Goal: Information Seeking & Learning: Check status

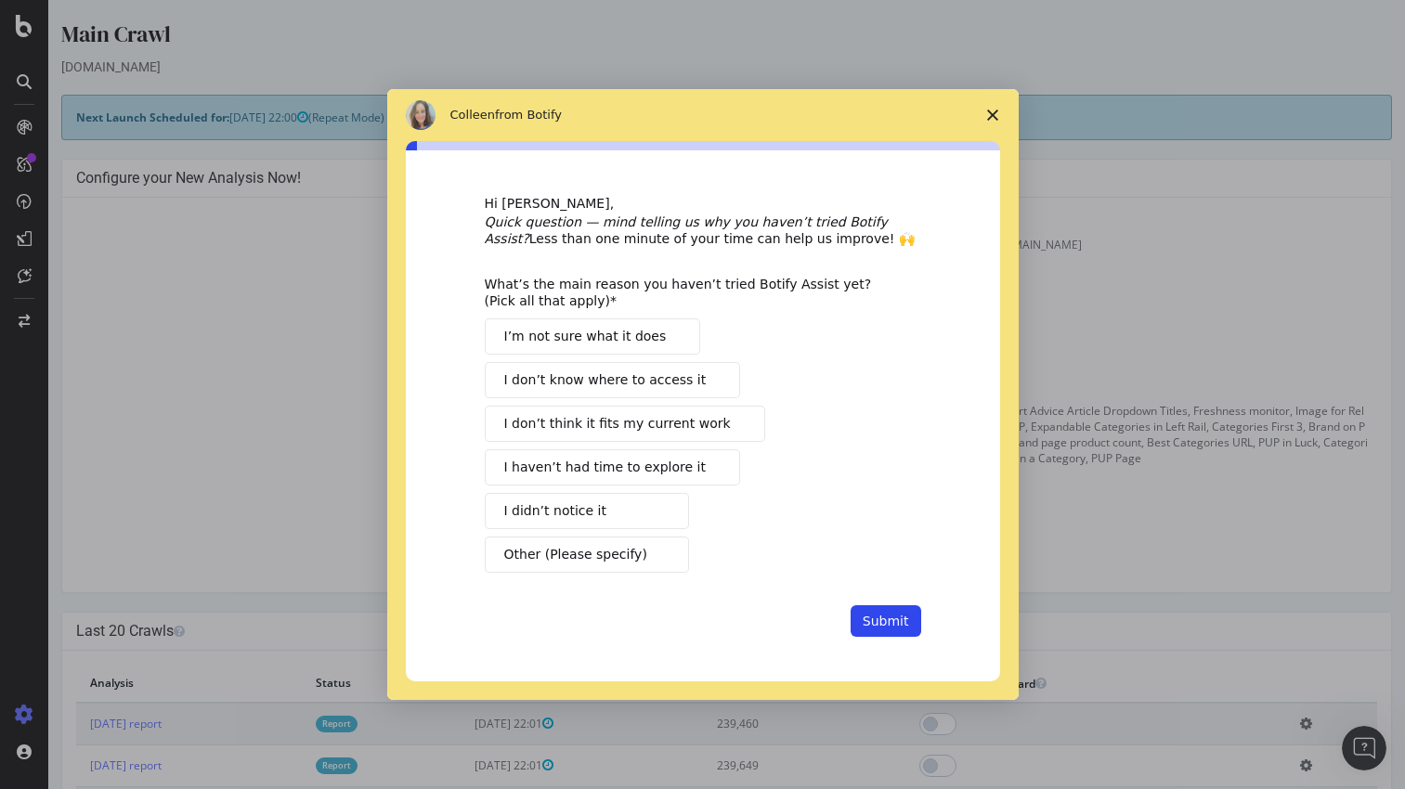
click at [732, 415] on button "I don’t think it fits my current work" at bounding box center [625, 424] width 280 height 36
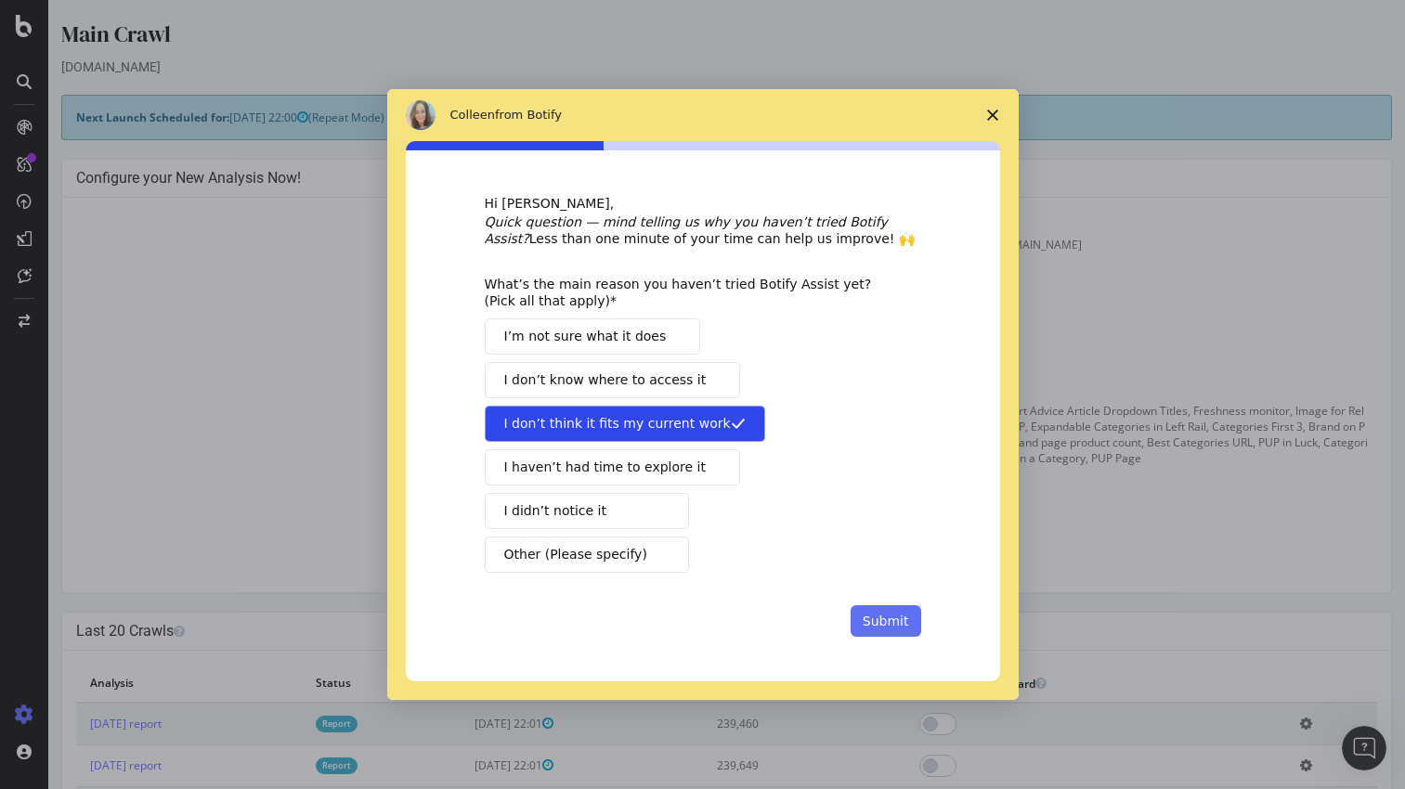
click at [864, 609] on button "Submit" at bounding box center [885, 621] width 71 height 32
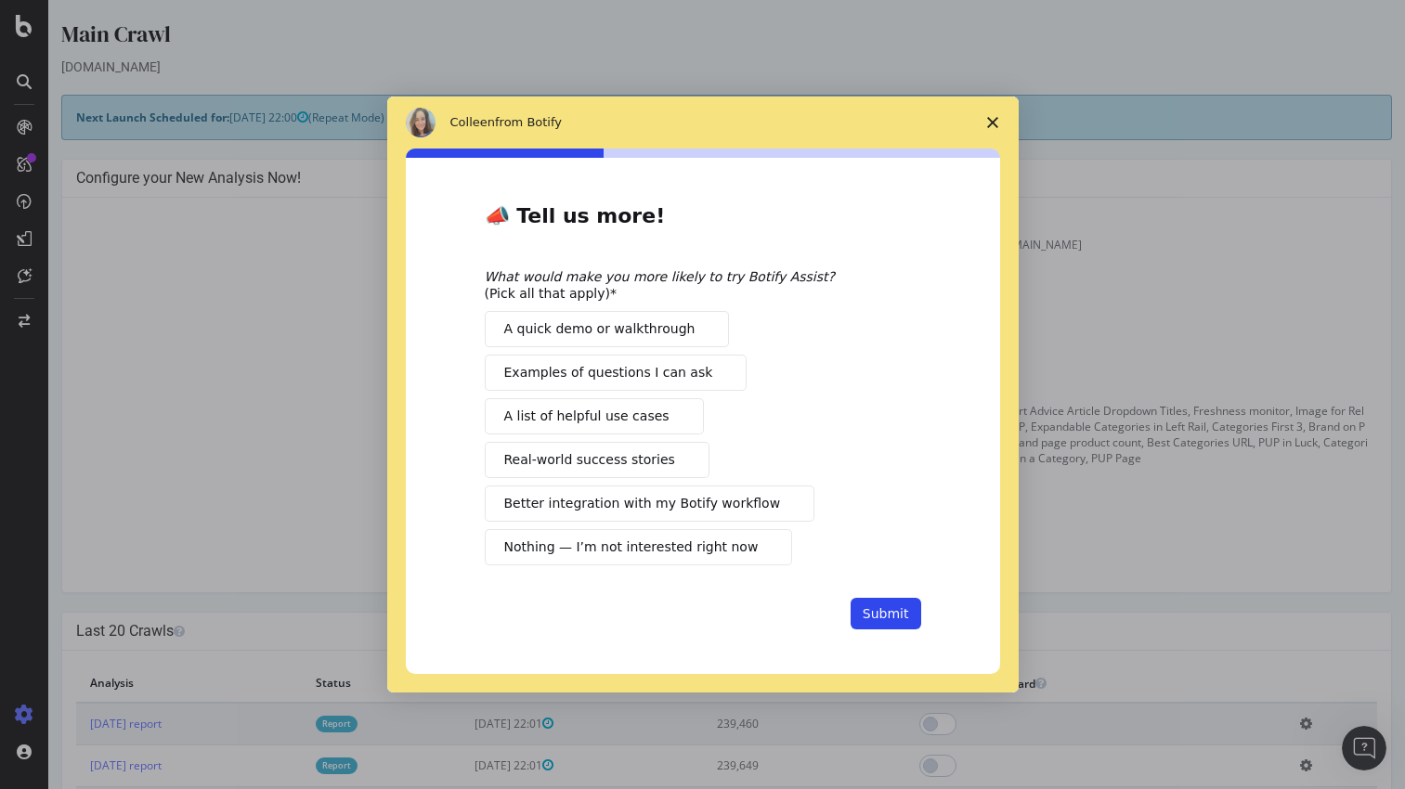
click at [758, 551] on span "Intercom messenger" at bounding box center [765, 546] width 15 height 15
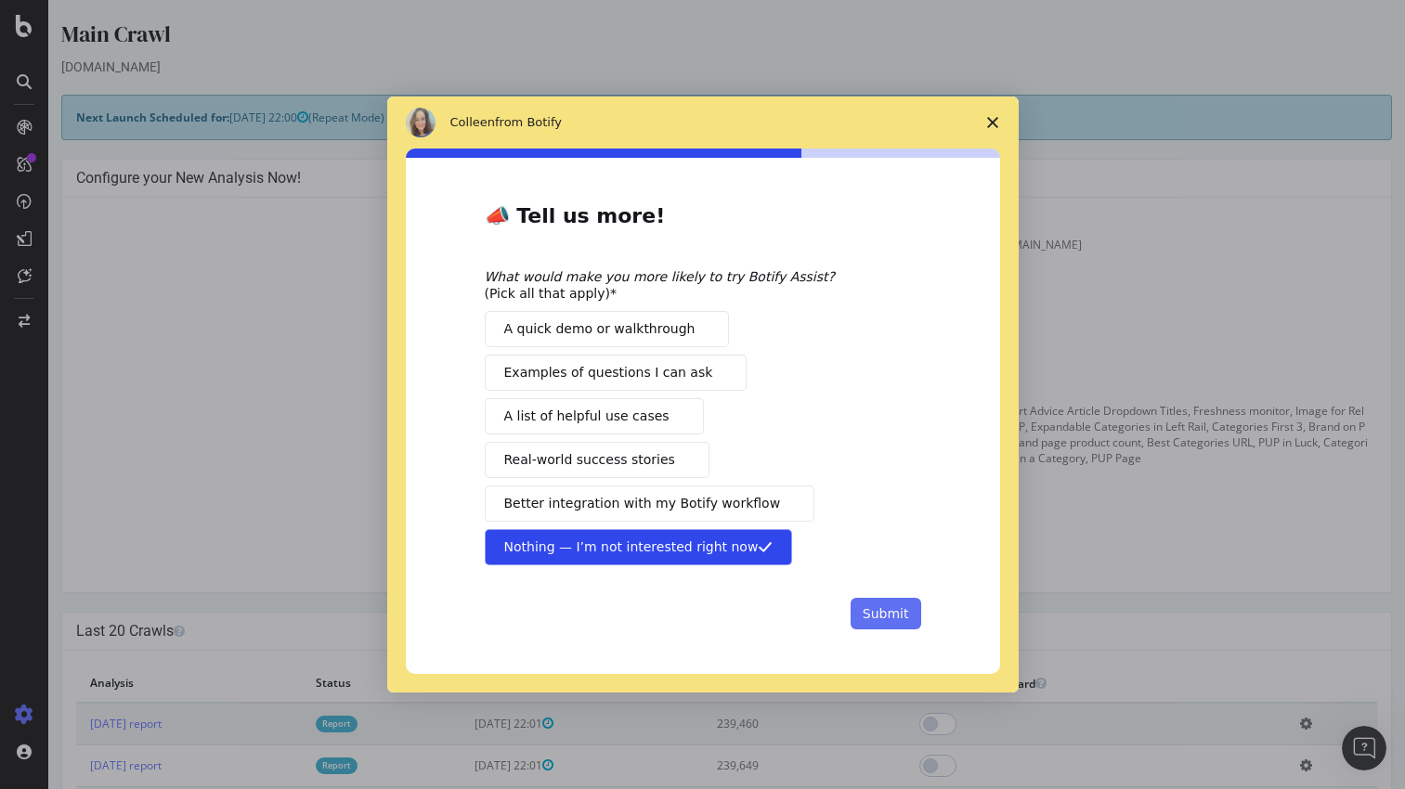
click at [901, 611] on button "Submit" at bounding box center [885, 614] width 71 height 32
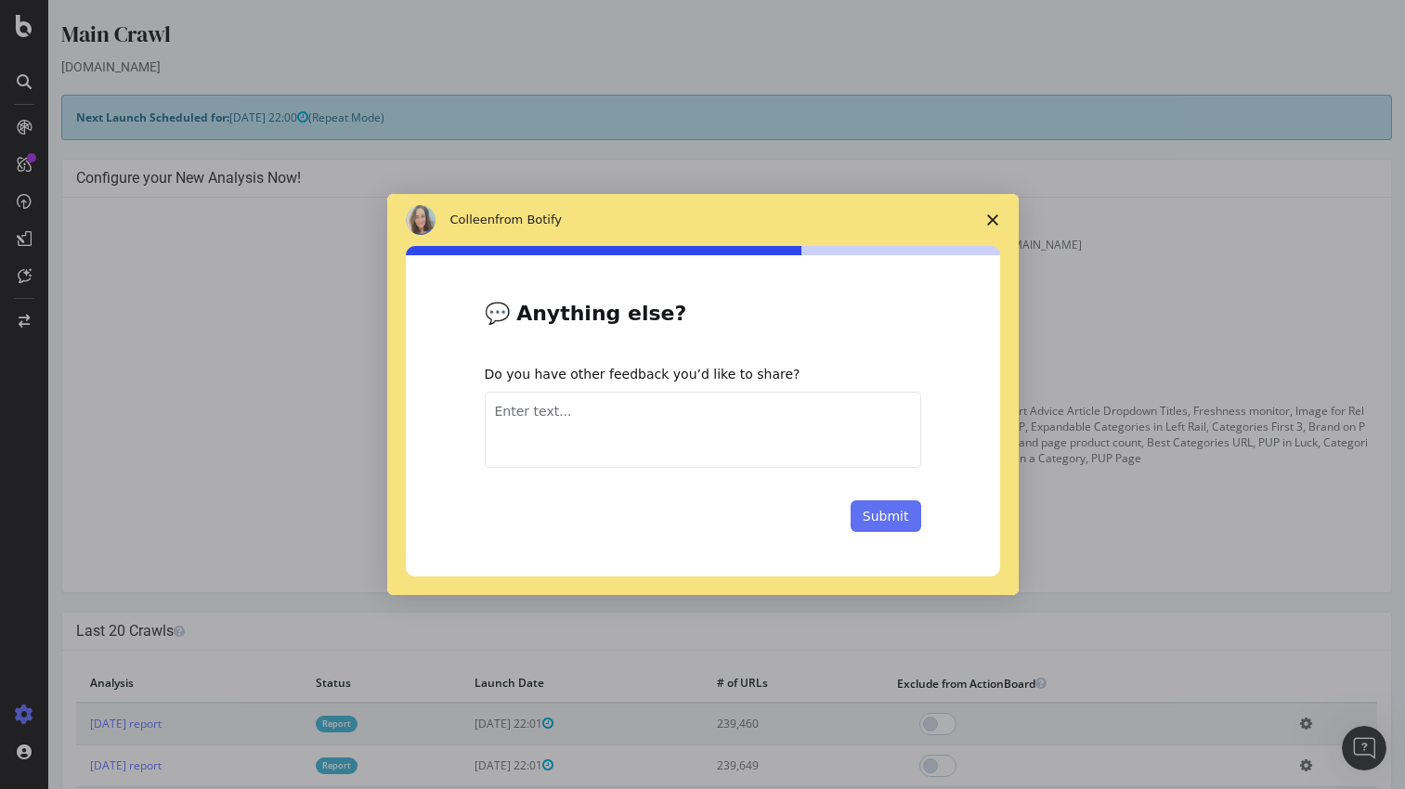
click at [872, 526] on button "Submit" at bounding box center [885, 516] width 71 height 32
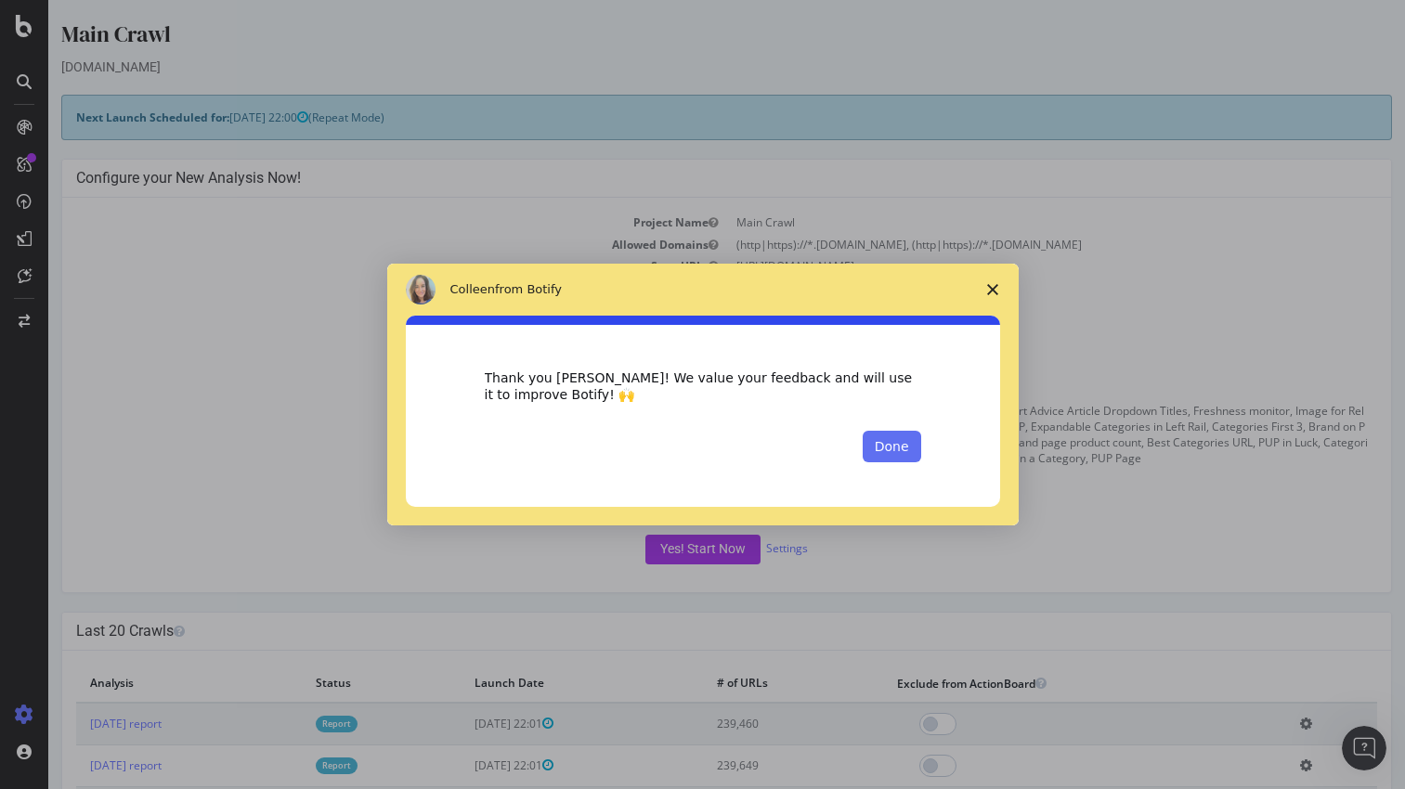
click at [905, 452] on button "Done" at bounding box center [891, 447] width 58 height 32
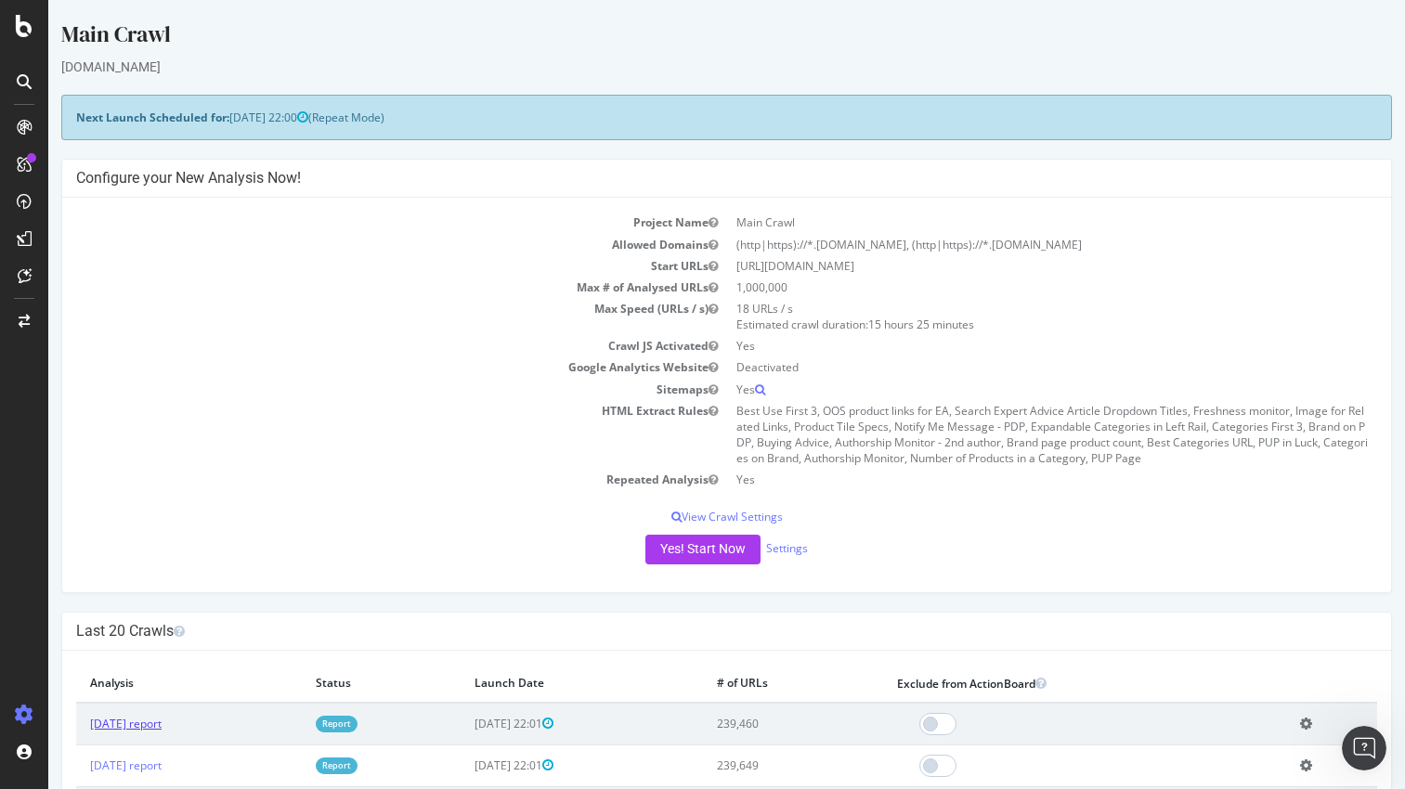
click at [162, 718] on link "[DATE] report" at bounding box center [125, 724] width 71 height 16
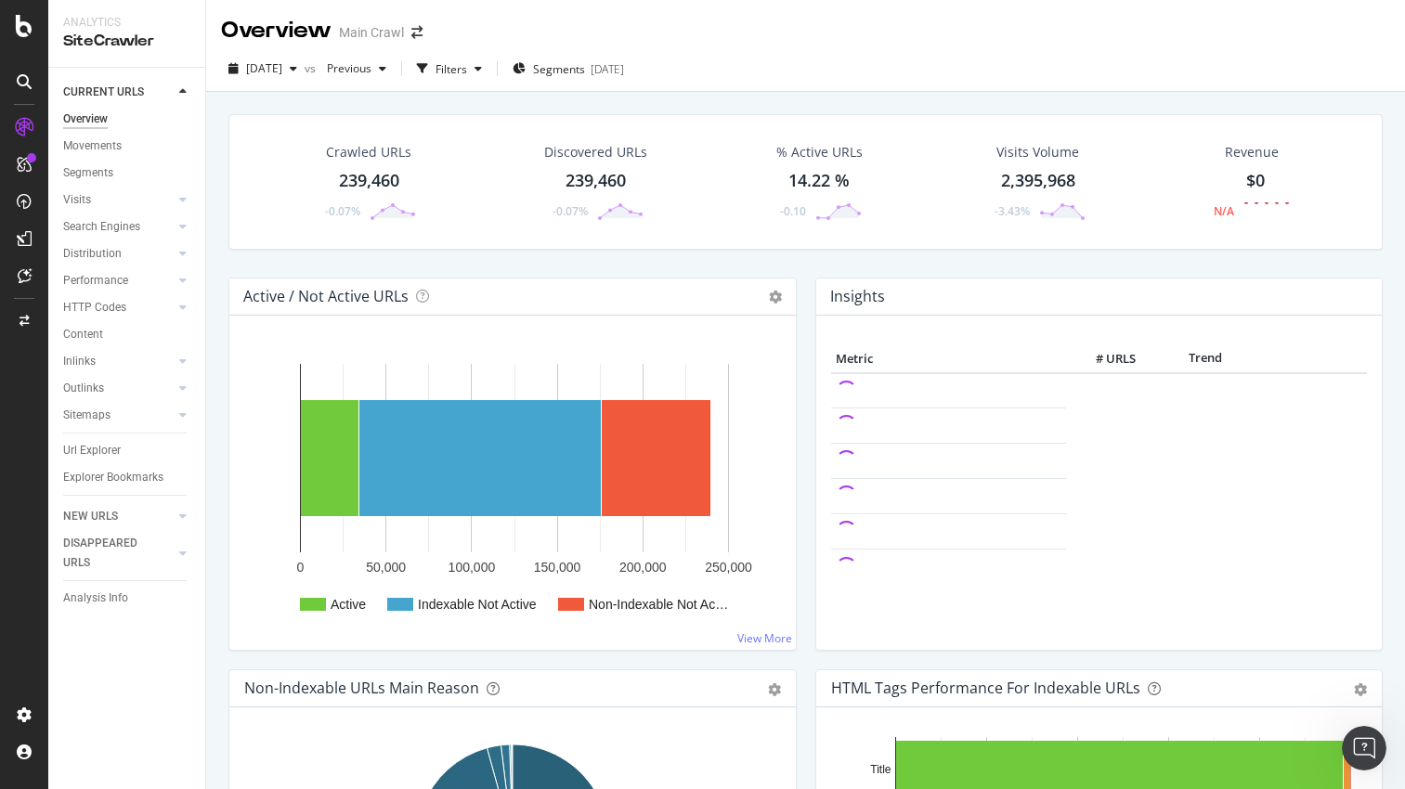
click at [369, 145] on div "Crawled URLs" at bounding box center [368, 152] width 85 height 19
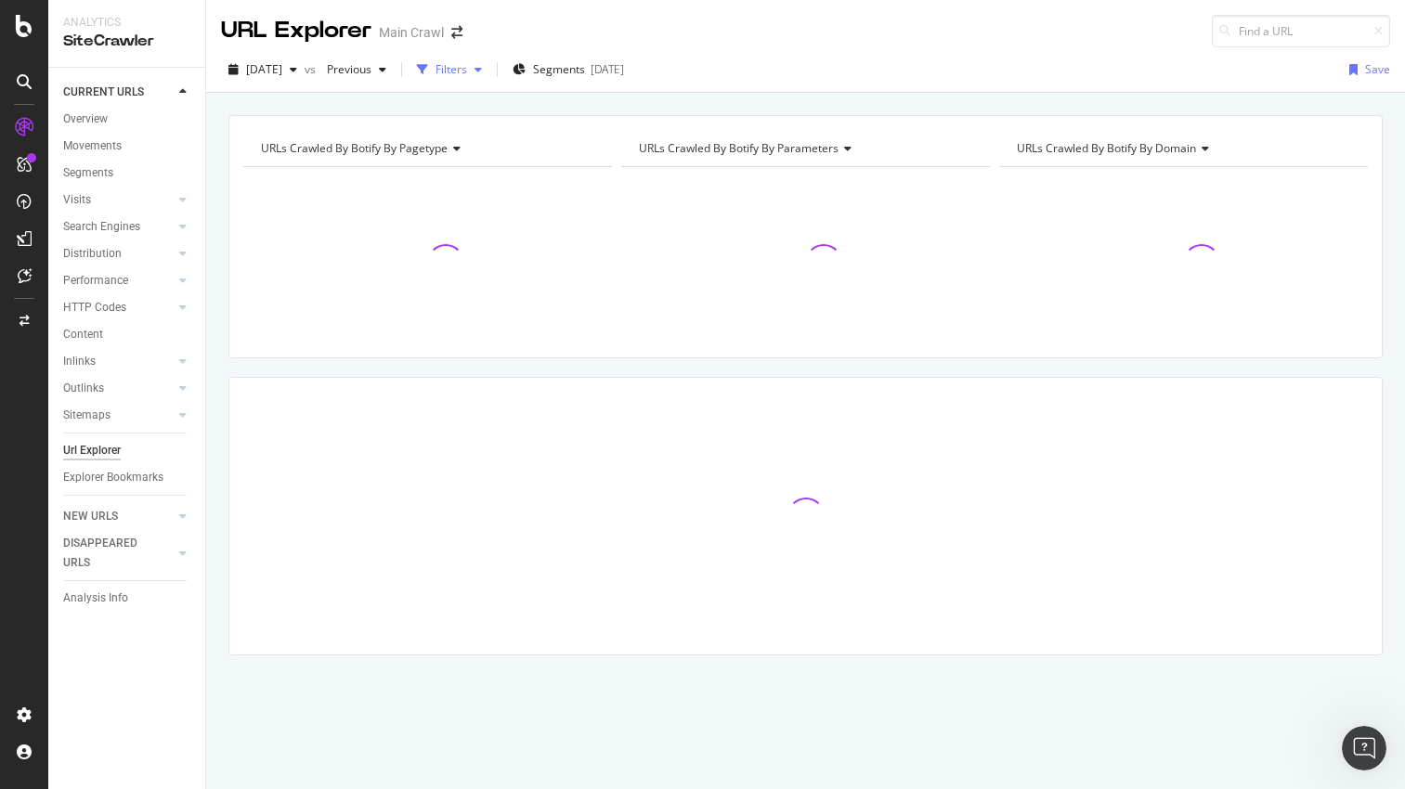
click at [467, 69] on div "Filters" at bounding box center [451, 69] width 32 height 16
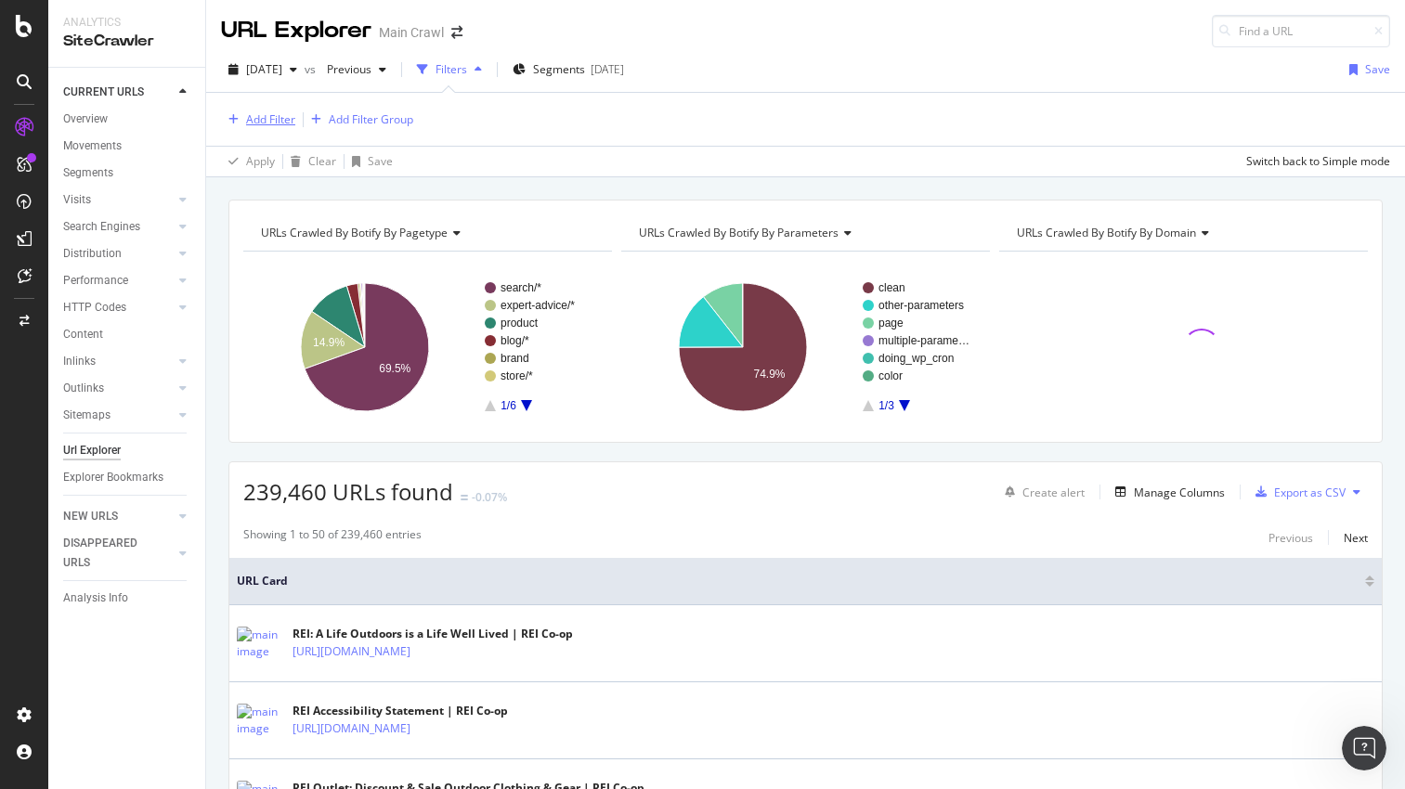
click at [265, 125] on div "Add Filter" at bounding box center [270, 119] width 49 height 16
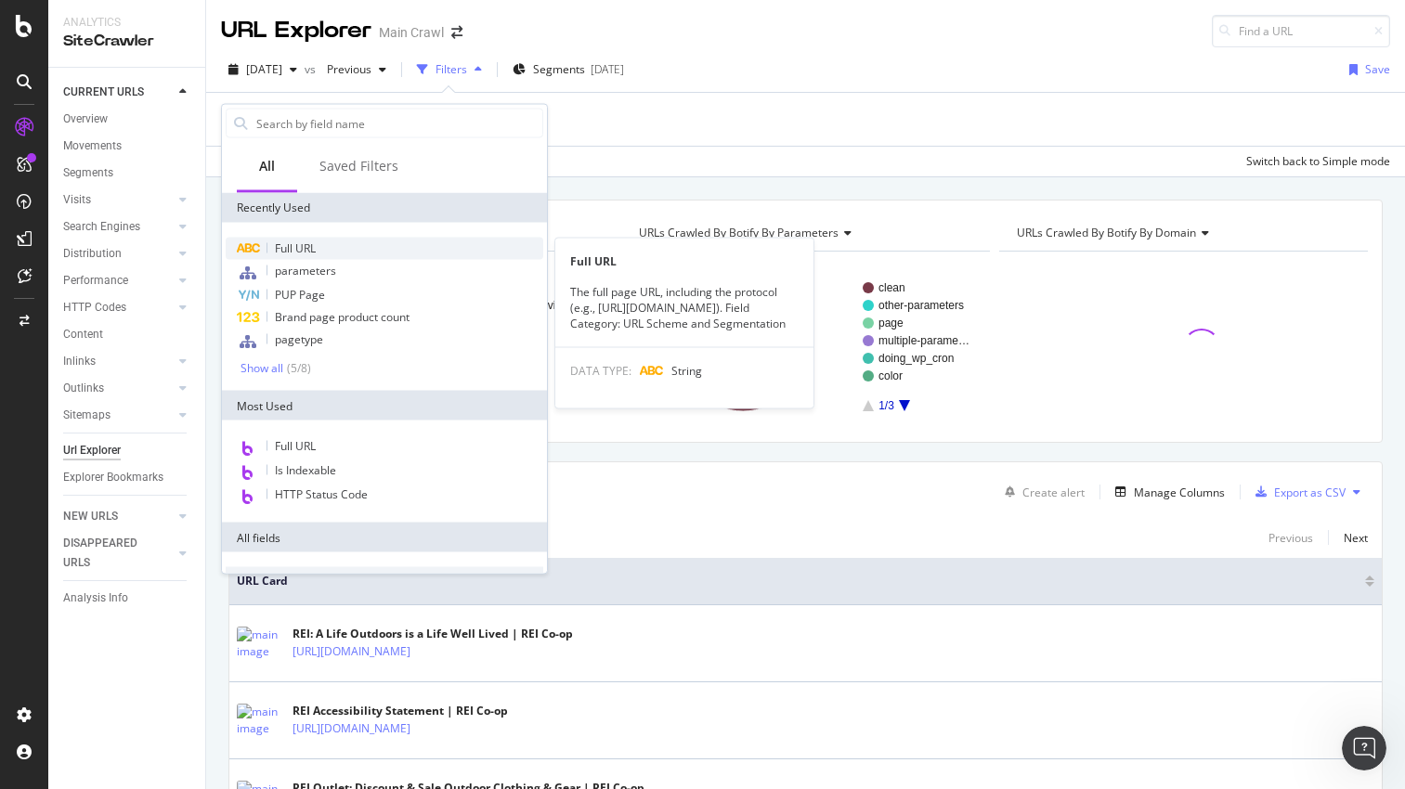
click at [292, 243] on span "Full URL" at bounding box center [295, 248] width 41 height 16
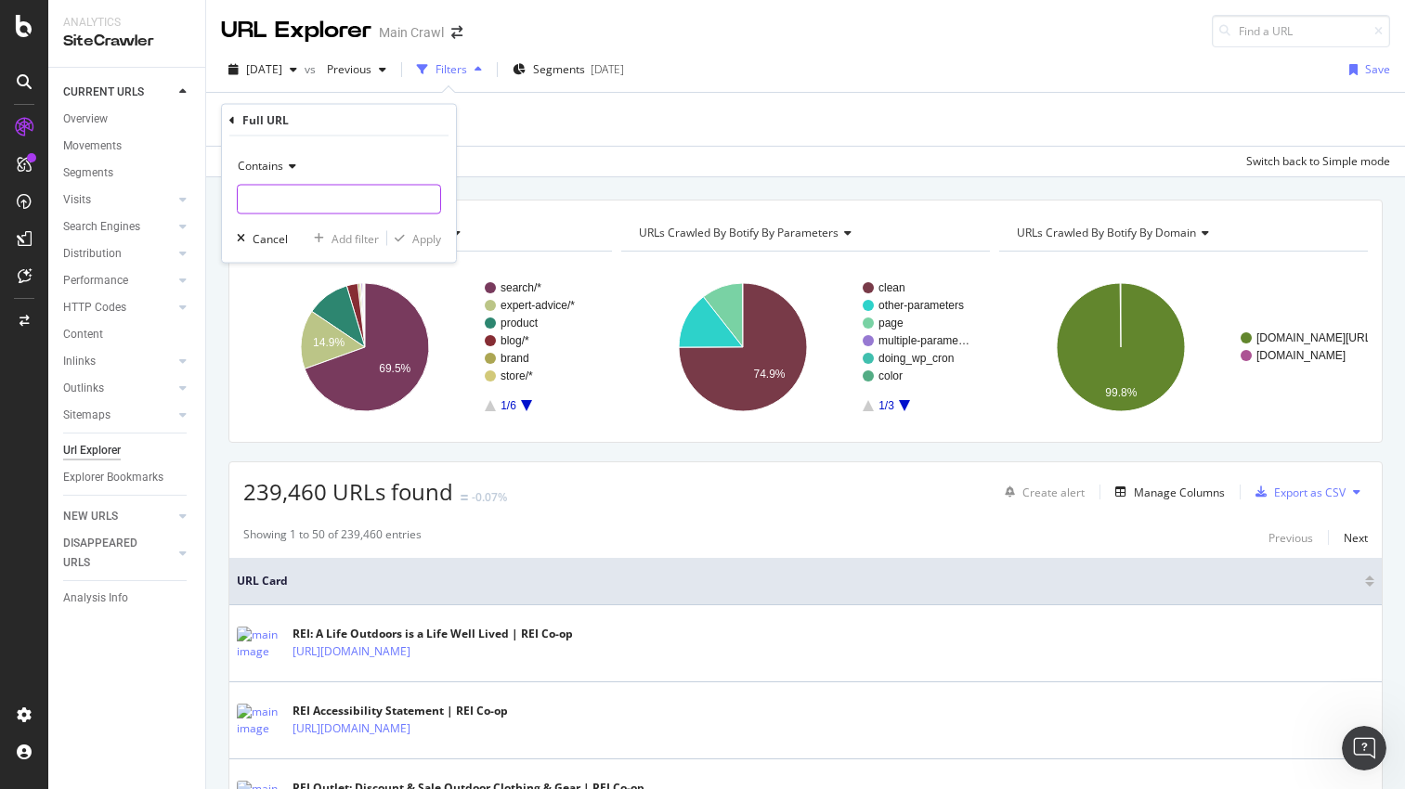
click at [322, 195] on input "text" at bounding box center [339, 200] width 202 height 30
type input "rei-garage"
click at [420, 231] on div "Apply" at bounding box center [426, 238] width 29 height 16
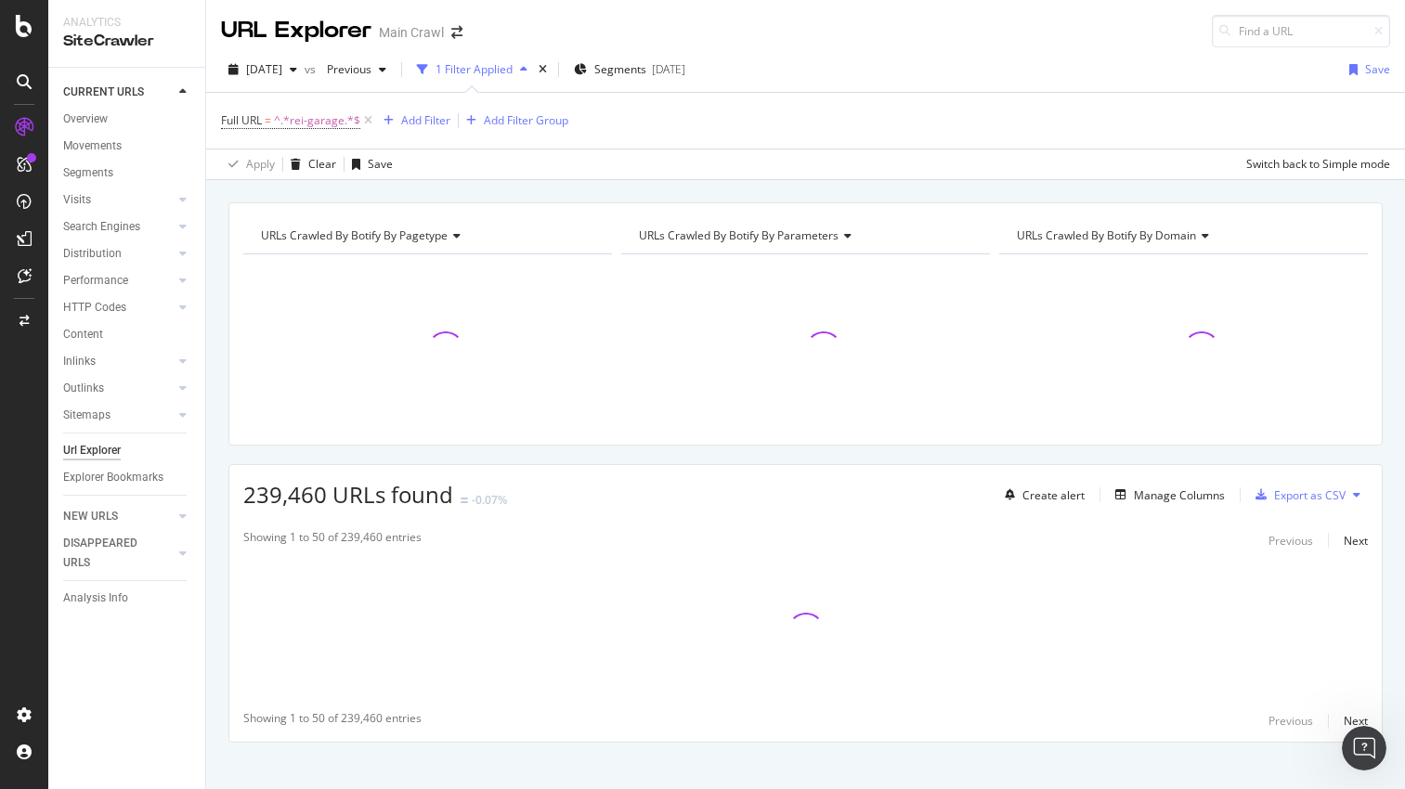
click at [503, 195] on div "URLs Crawled By Botify By pagetype Chart (by Value) Table Expand Export as CSV …" at bounding box center [805, 202] width 1199 height 45
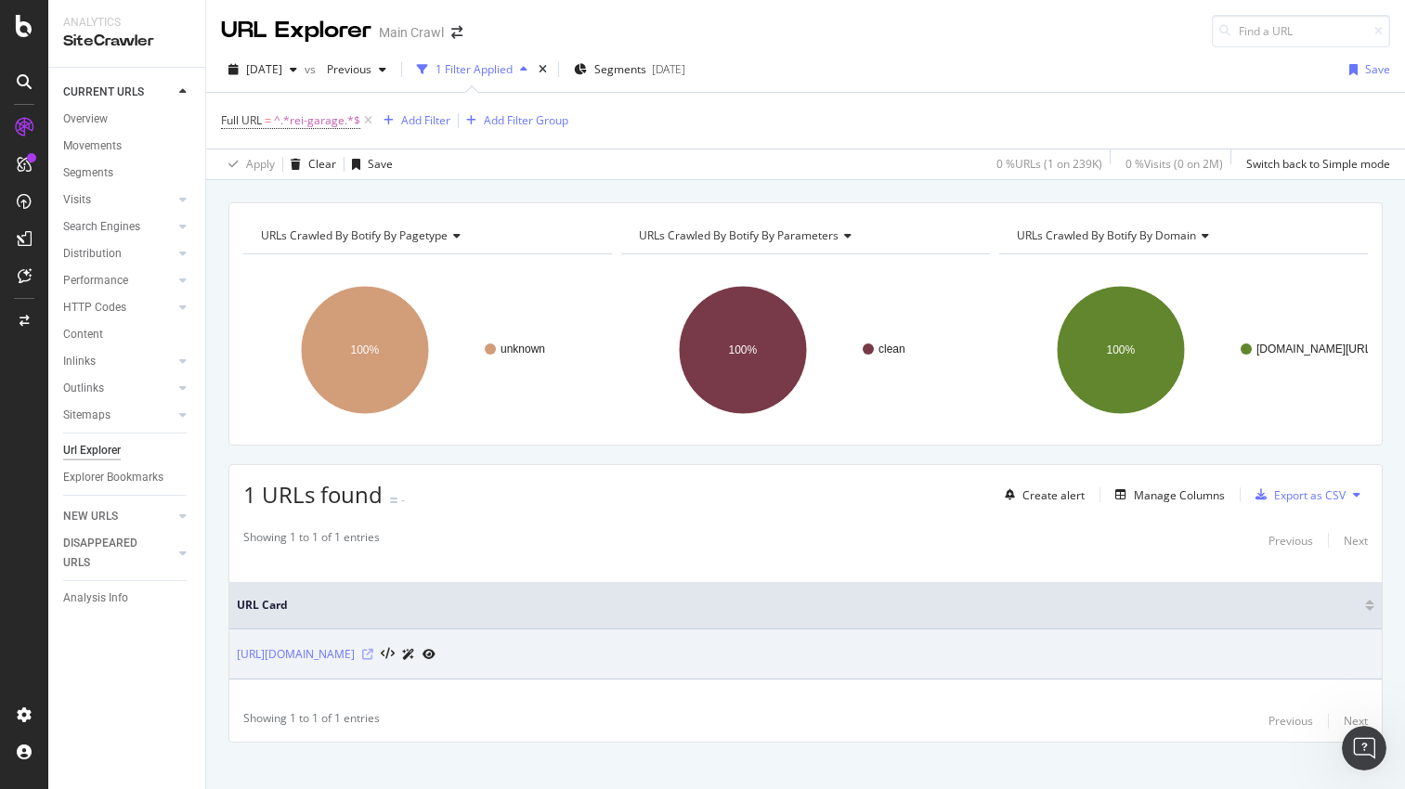
click at [373, 650] on icon at bounding box center [367, 654] width 11 height 11
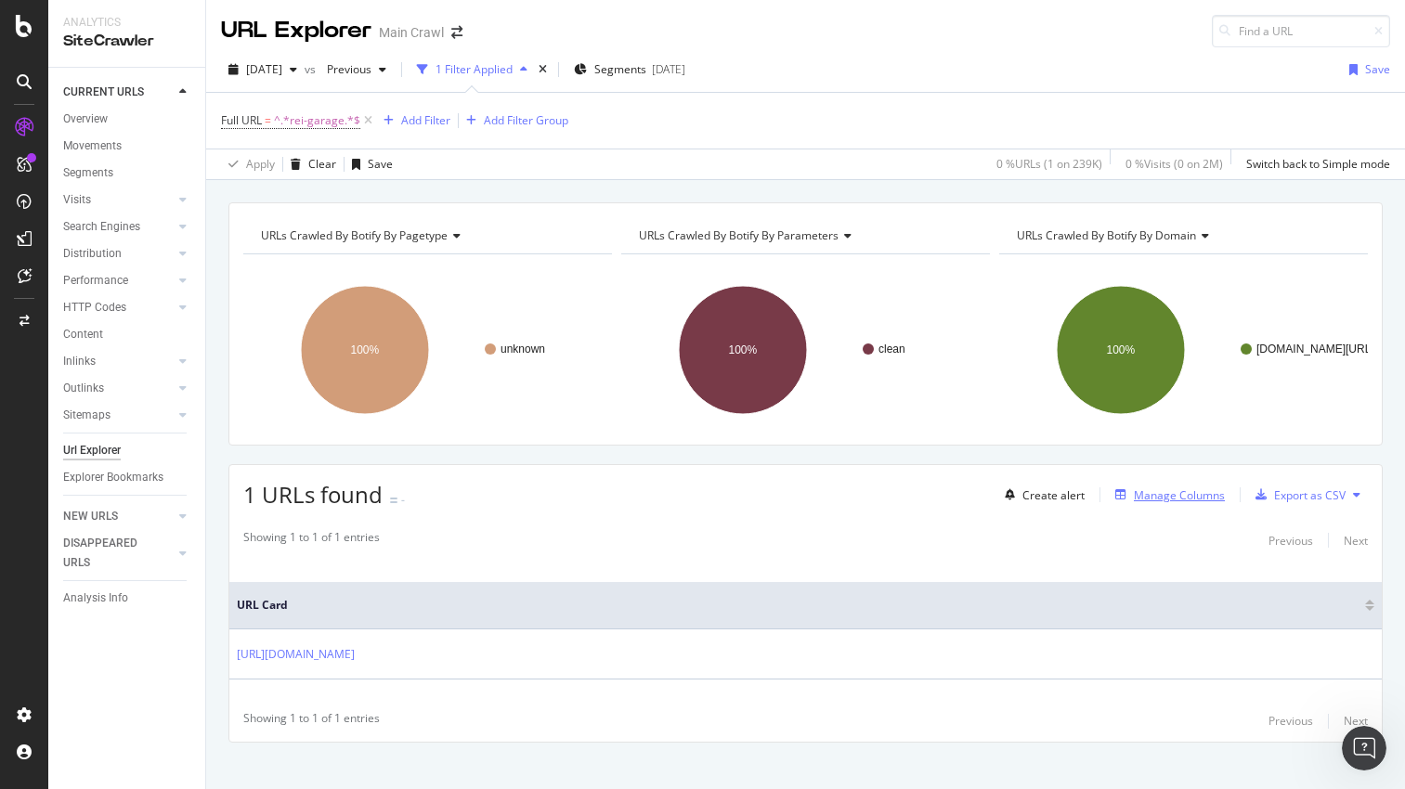
click at [1134, 499] on div "button" at bounding box center [1121, 494] width 26 height 11
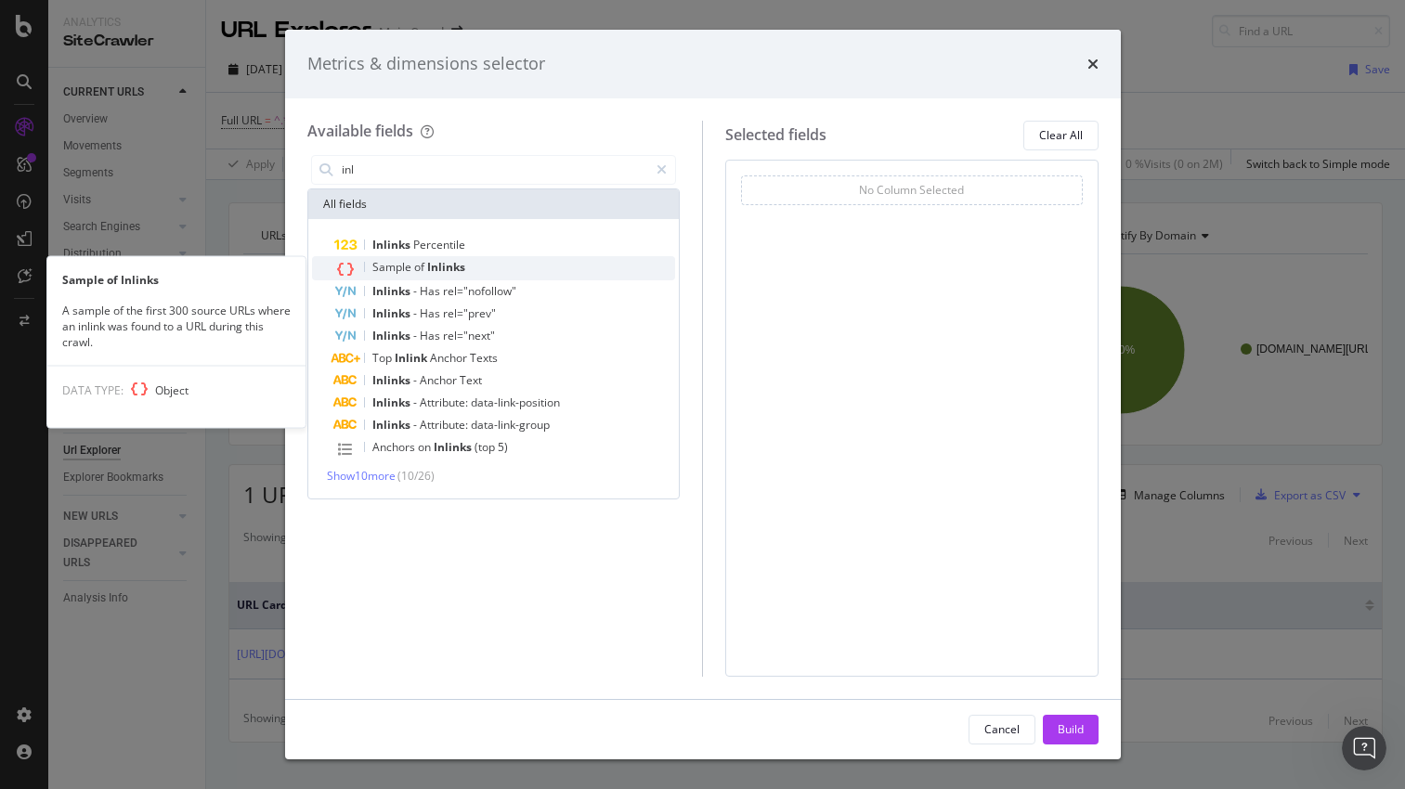
type input "inl"
click at [553, 268] on div "Sample of Inlinks" at bounding box center [505, 268] width 342 height 24
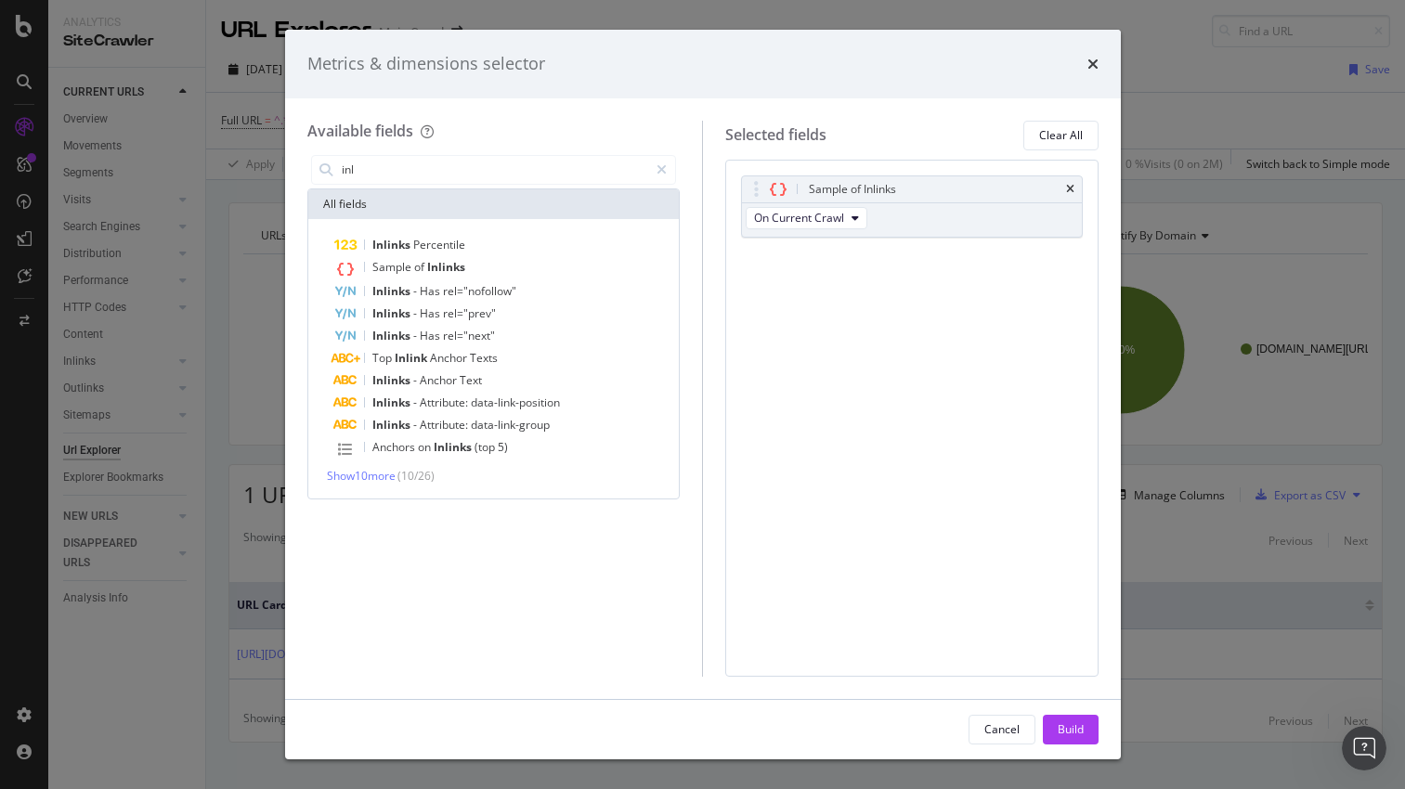
click at [1066, 725] on div "Build" at bounding box center [1070, 729] width 26 height 16
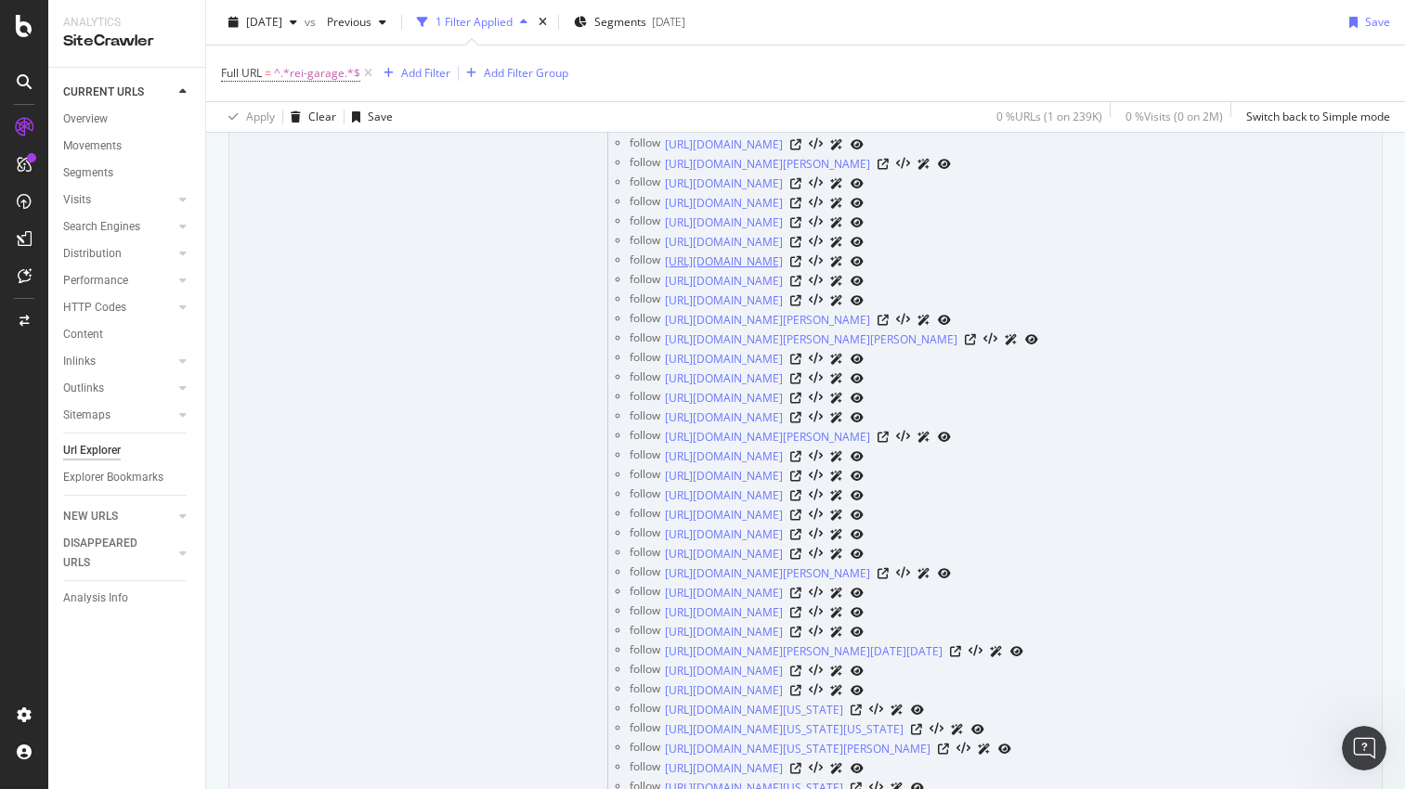
scroll to position [320, 0]
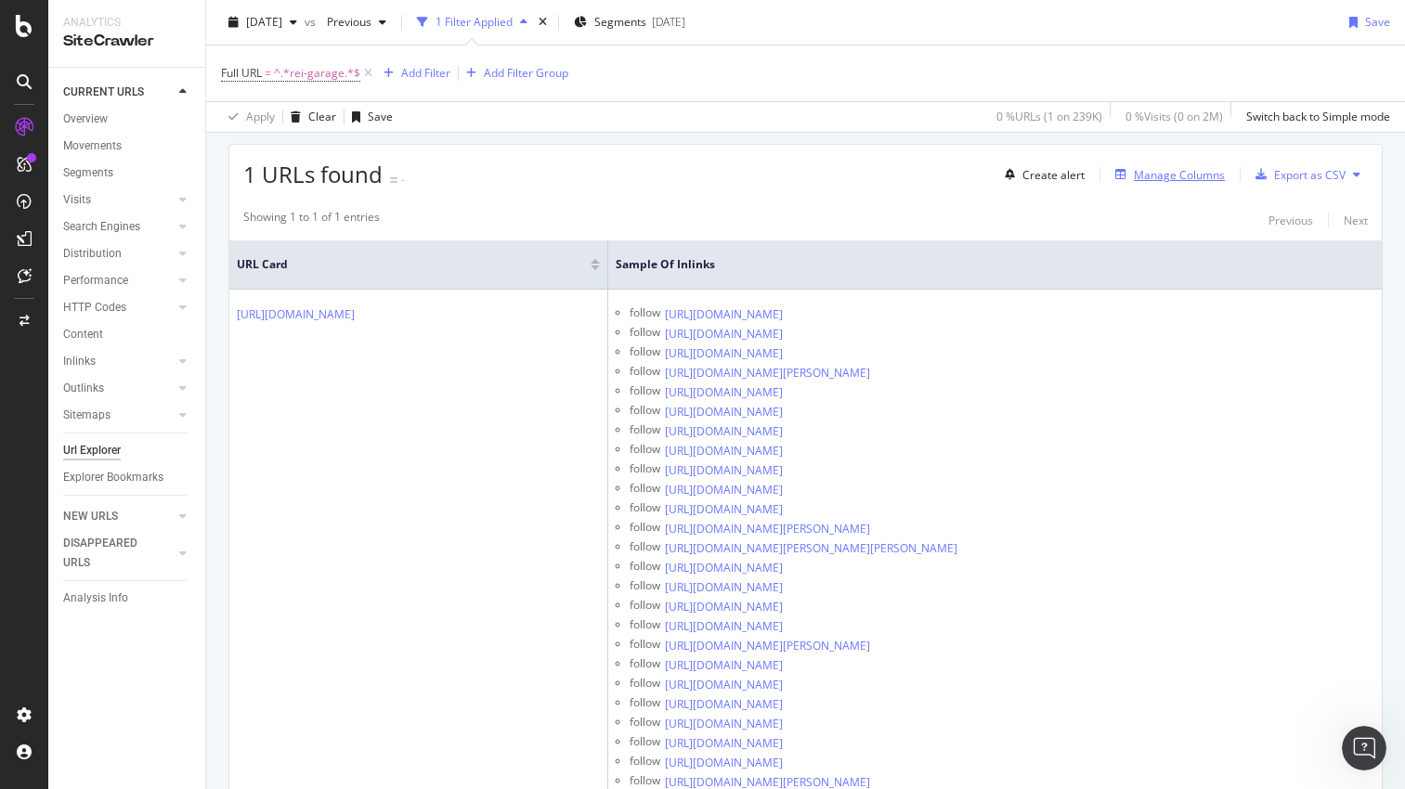
click at [1181, 172] on div "Manage Columns" at bounding box center [1179, 175] width 91 height 16
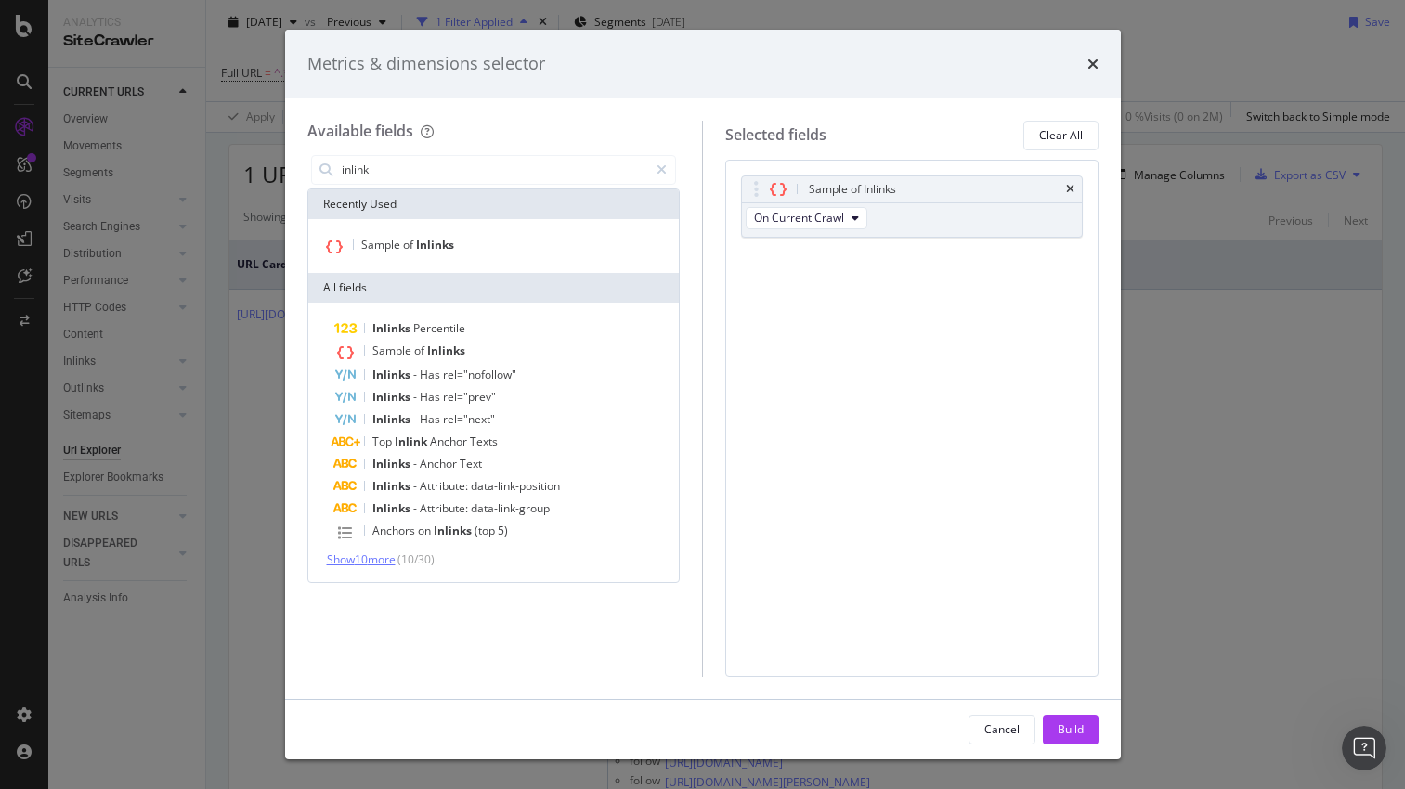
type input "inlink"
click at [378, 557] on span "Show 10 more" at bounding box center [361, 559] width 69 height 16
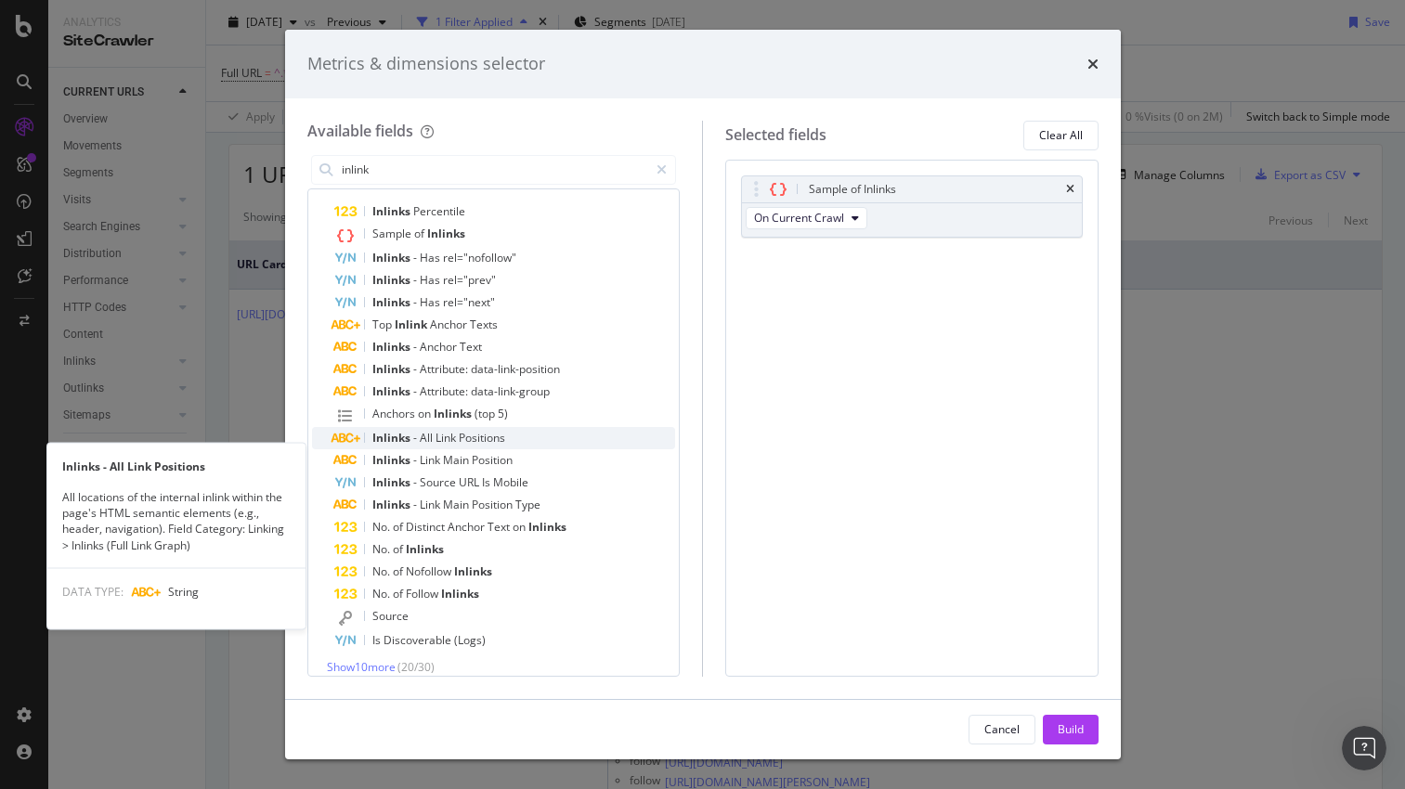
scroll to position [123, 0]
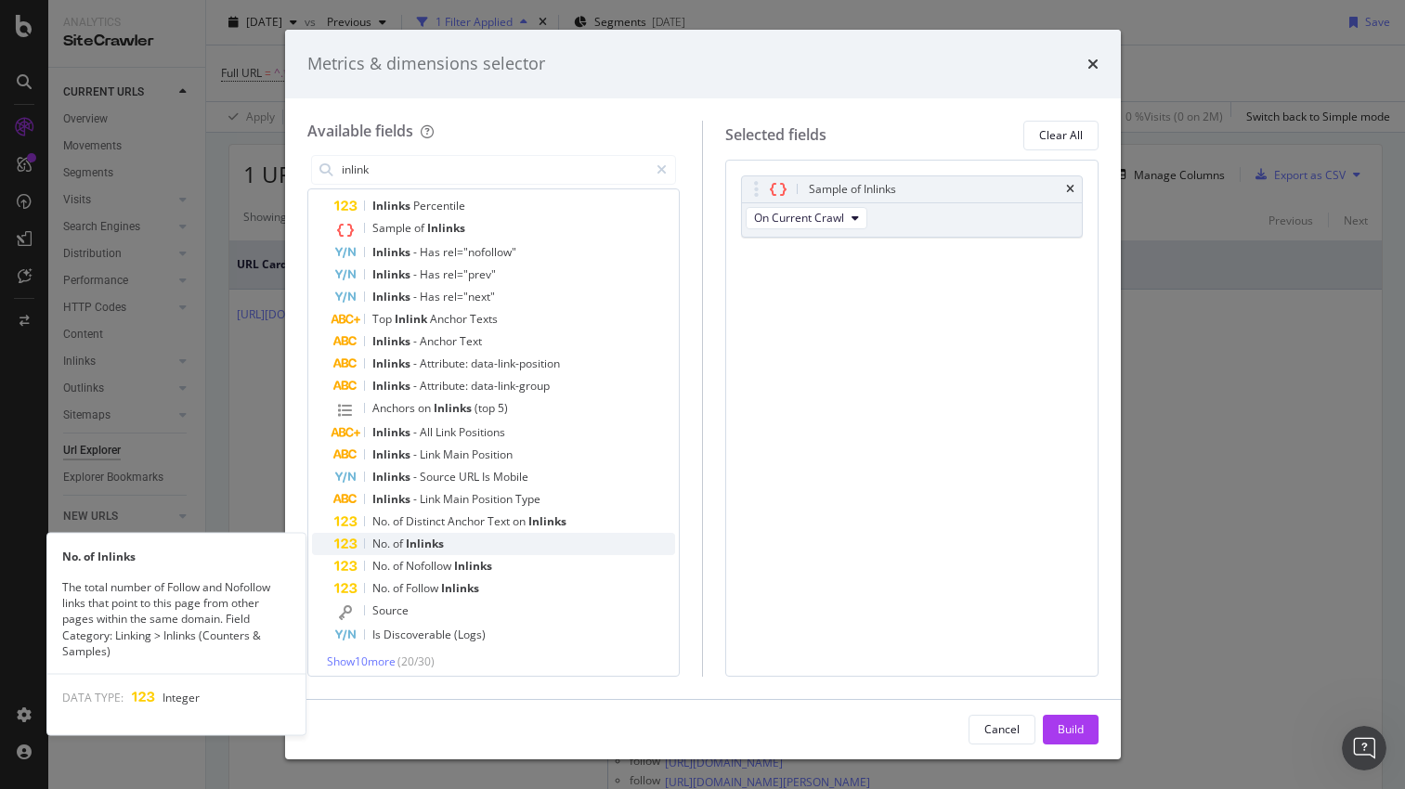
click at [516, 543] on div "No. of Inlinks" at bounding box center [505, 544] width 342 height 22
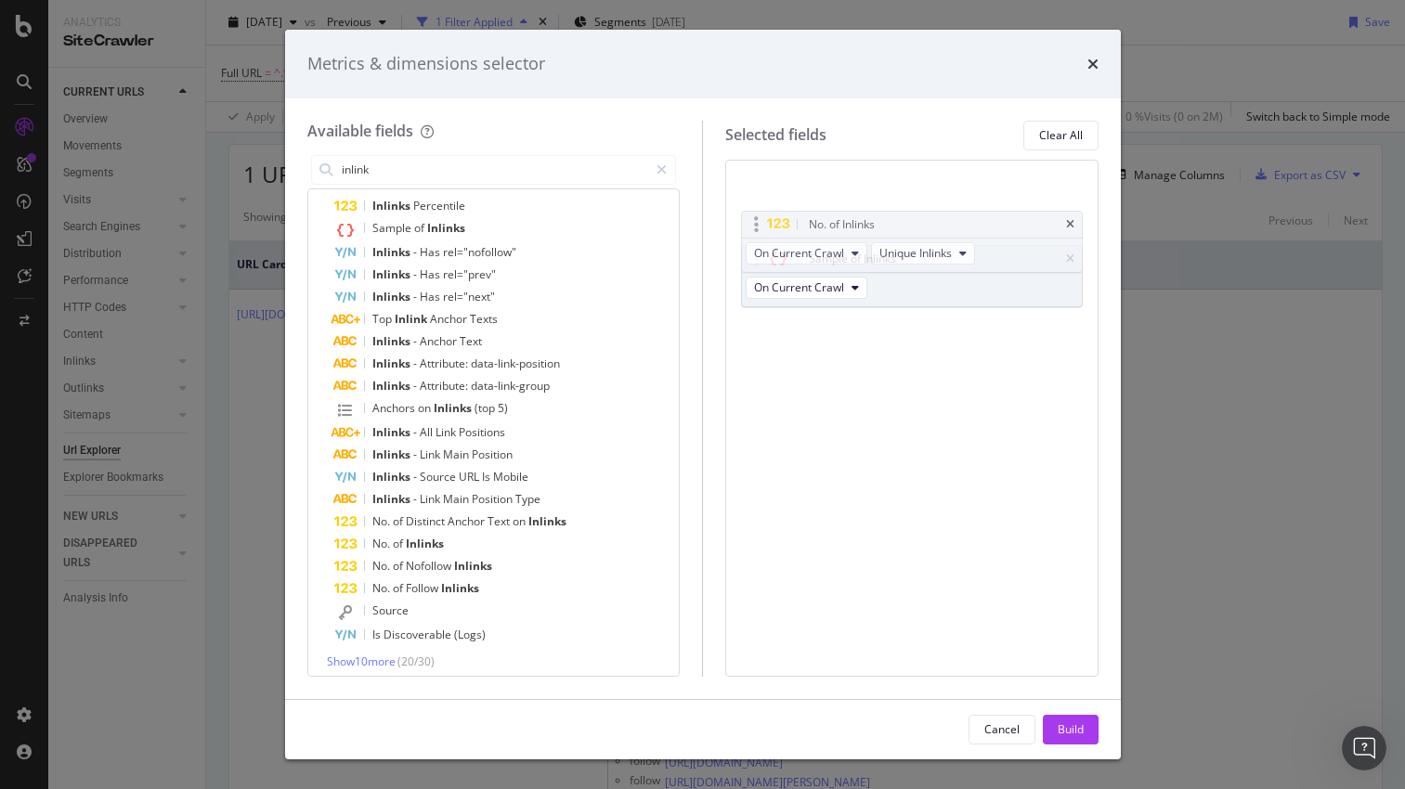
drag, startPoint x: 757, startPoint y: 255, endPoint x: 758, endPoint y: 202, distance: 53.0
click at [758, 202] on body "Analytics SiteCrawler CURRENT URLS Overview Movements Segments Visits Analysis …" at bounding box center [702, 394] width 1405 height 789
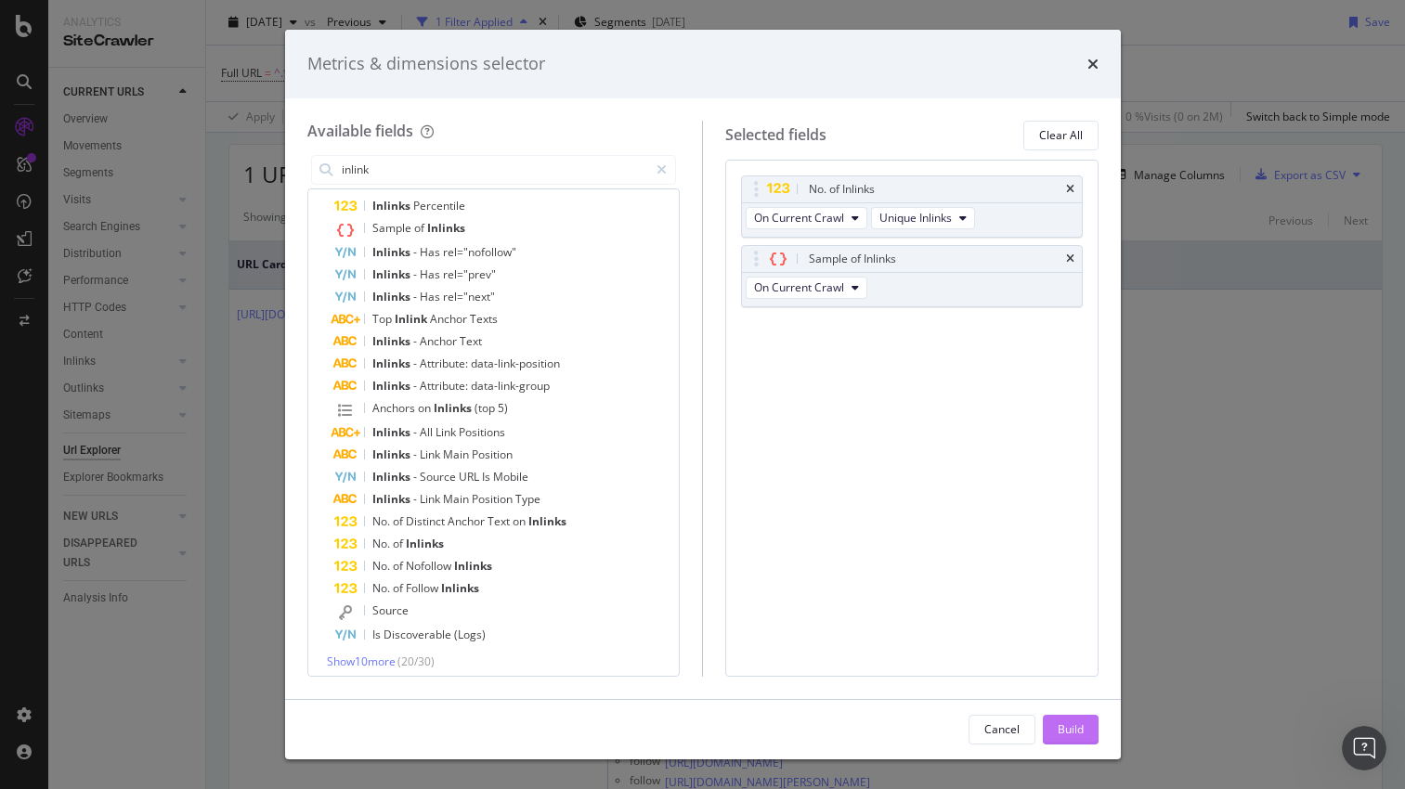
click at [1079, 740] on div "Build" at bounding box center [1070, 730] width 26 height 28
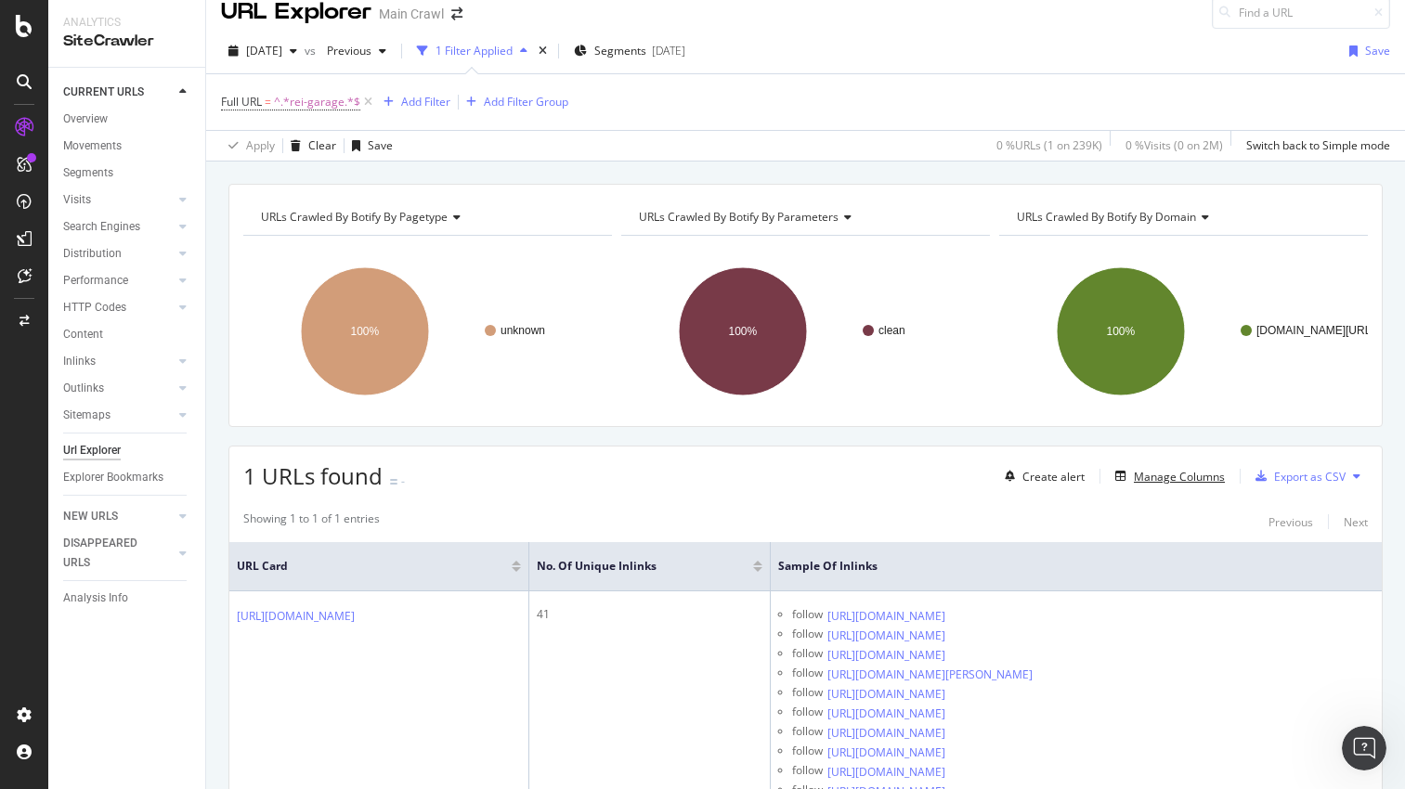
scroll to position [42, 0]
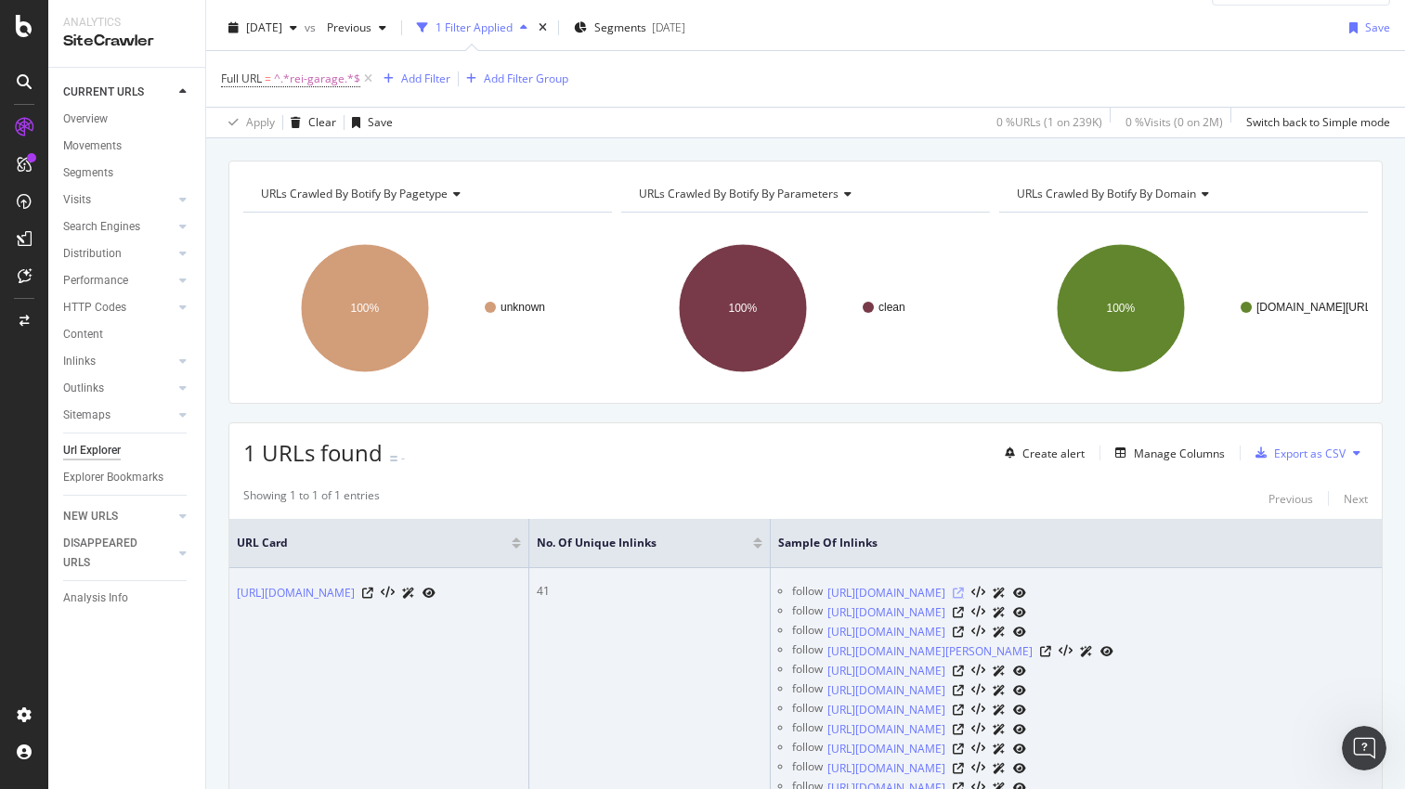
click at [964, 589] on icon at bounding box center [958, 593] width 11 height 11
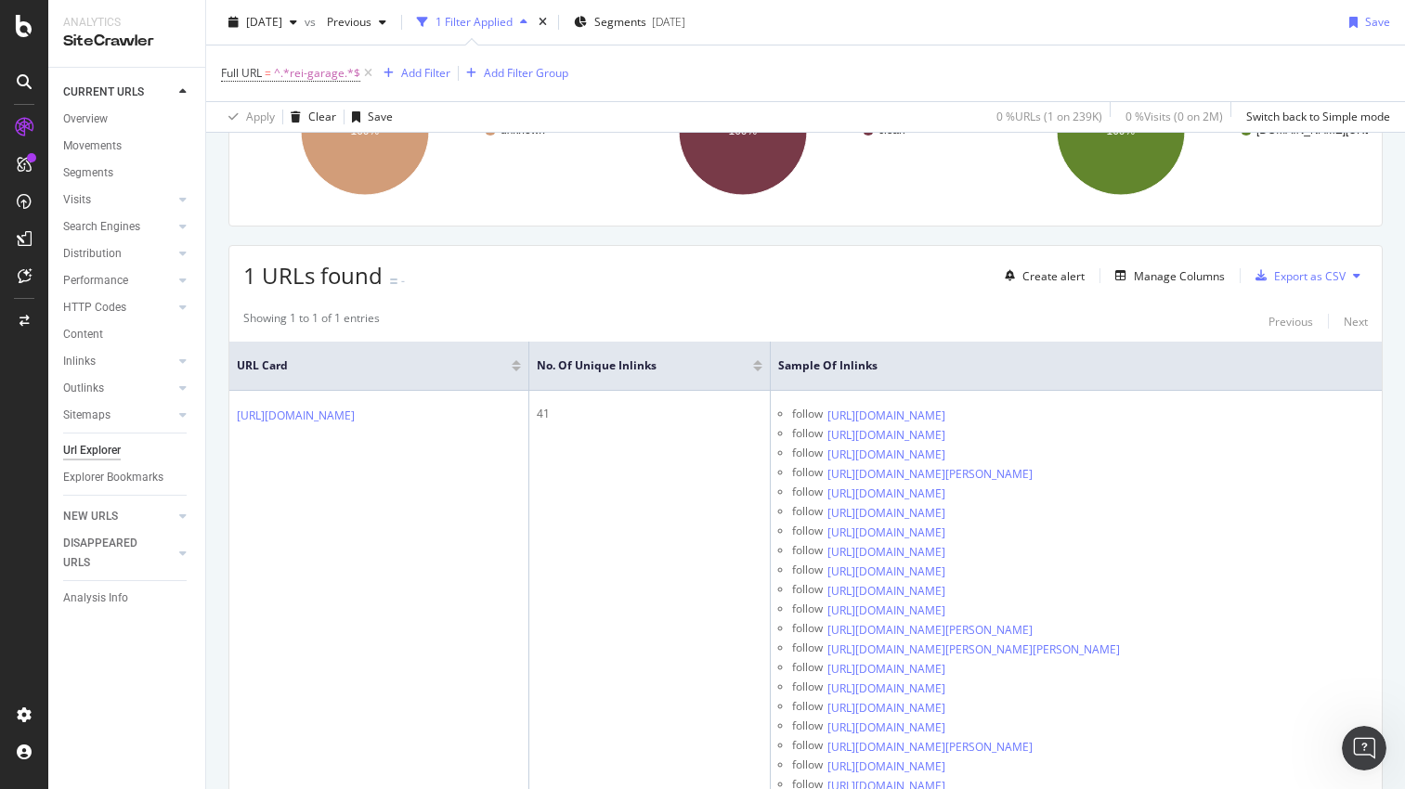
scroll to position [305, 0]
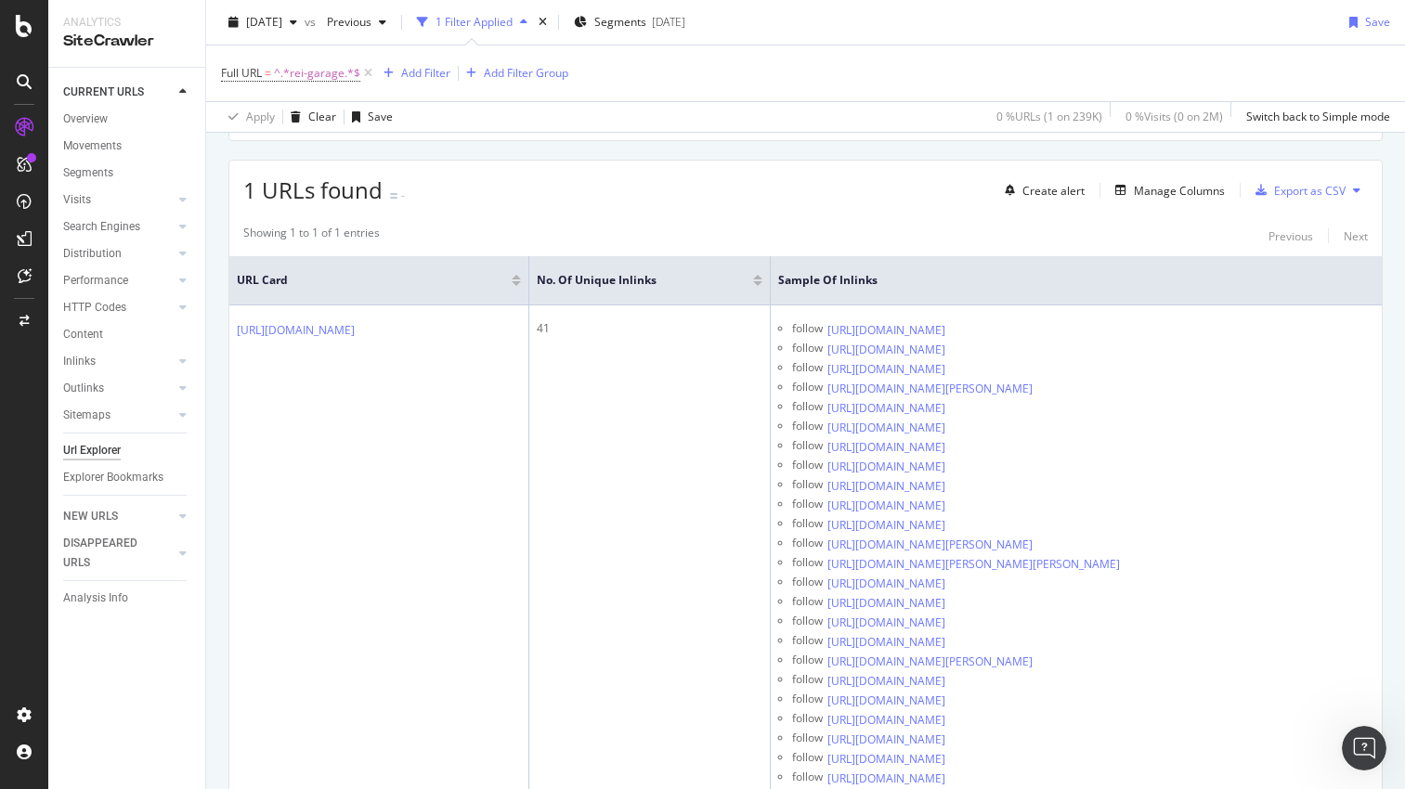
click at [918, 188] on div "1 URLs found - Create alert Manage Columns Export as CSV" at bounding box center [805, 183] width 1152 height 45
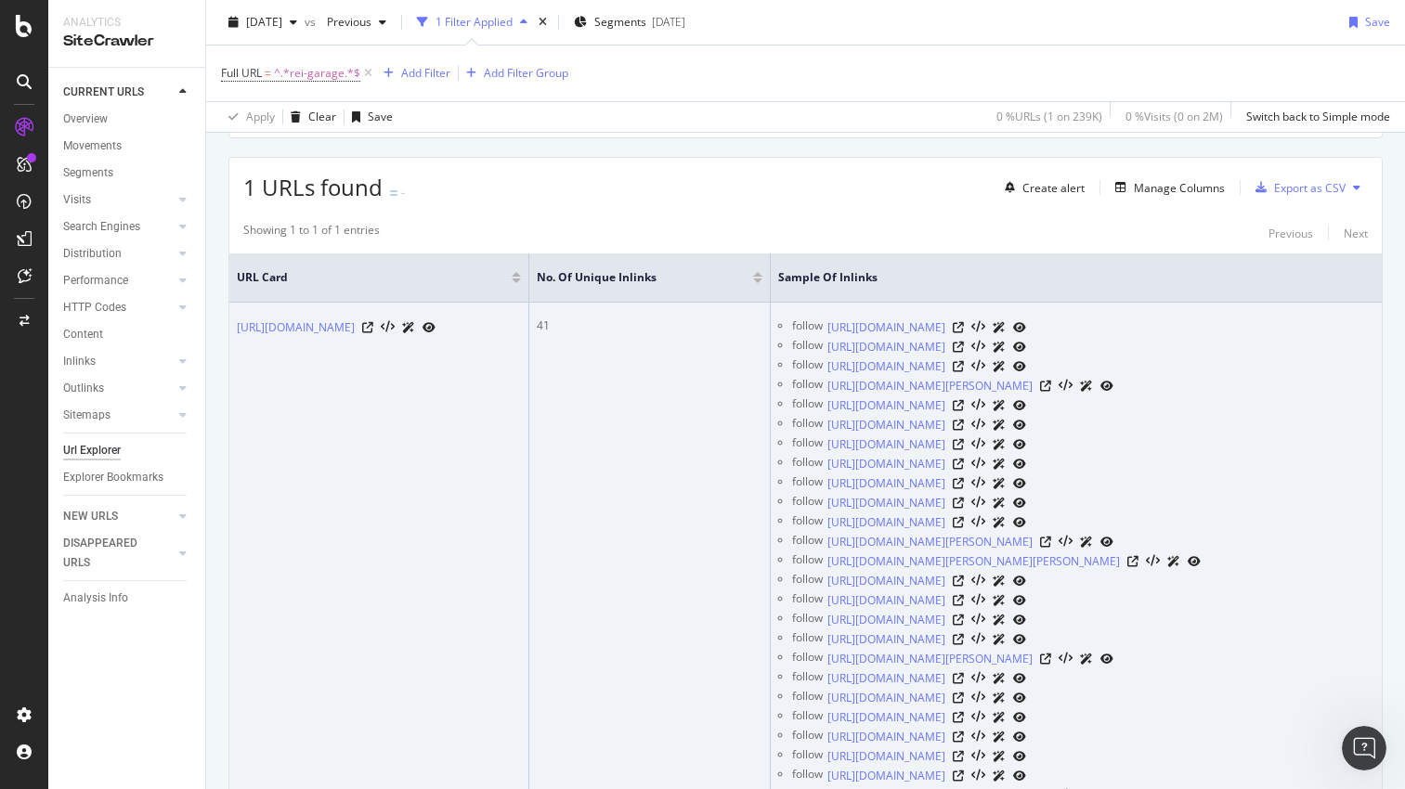
scroll to position [0, 0]
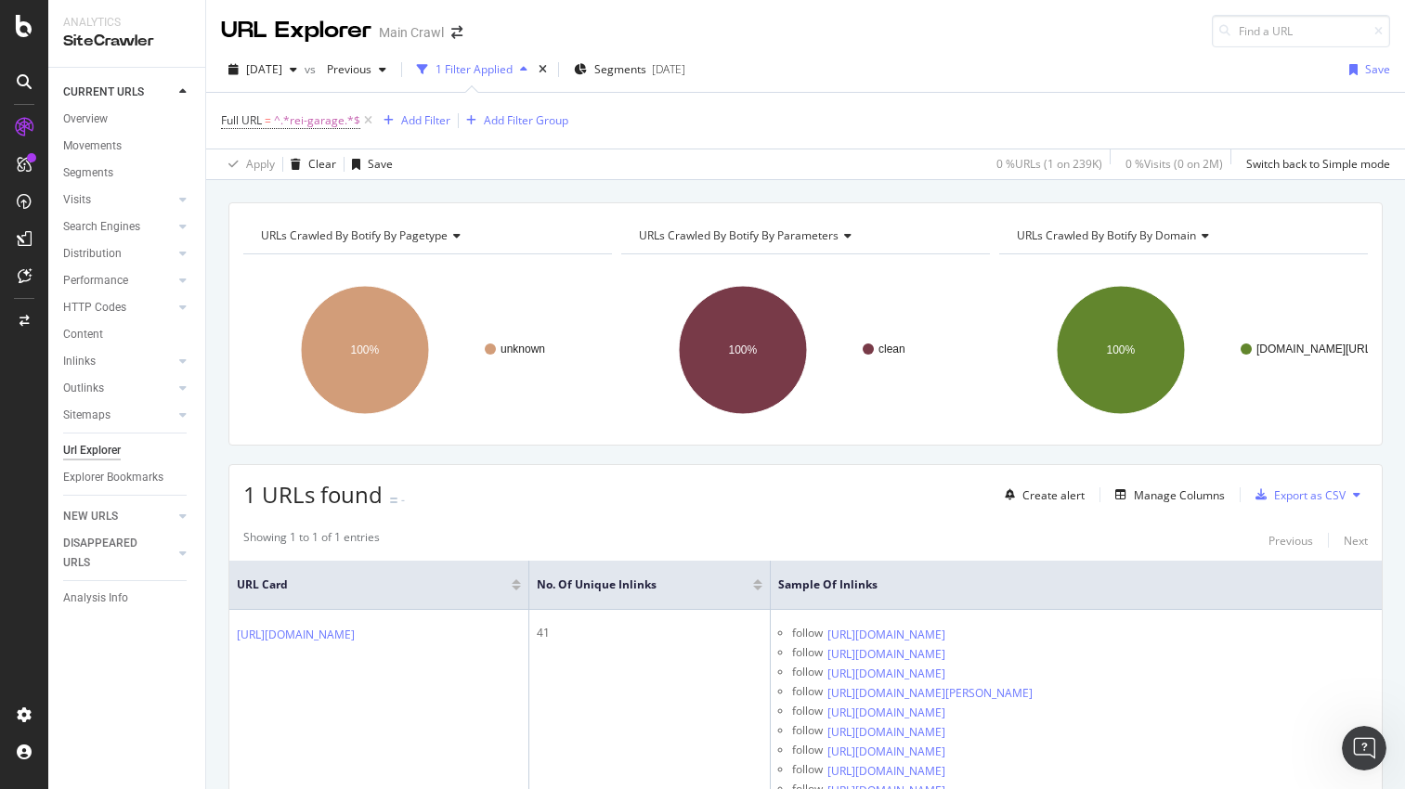
click at [921, 50] on div "[DATE] vs Previous 1 Filter Applied Segments [DATE] Save Full URL = ^.*rei-gara…" at bounding box center [805, 113] width 1199 height 133
click at [1134, 110] on div "Full URL = ^.*rei-garage.*$ Add Filter Add Filter Group" at bounding box center [805, 121] width 1169 height 56
click at [319, 113] on span "^.*rei-garage.*$" at bounding box center [317, 121] width 86 height 26
click at [311, 192] on input "rei-garage" at bounding box center [325, 198] width 175 height 30
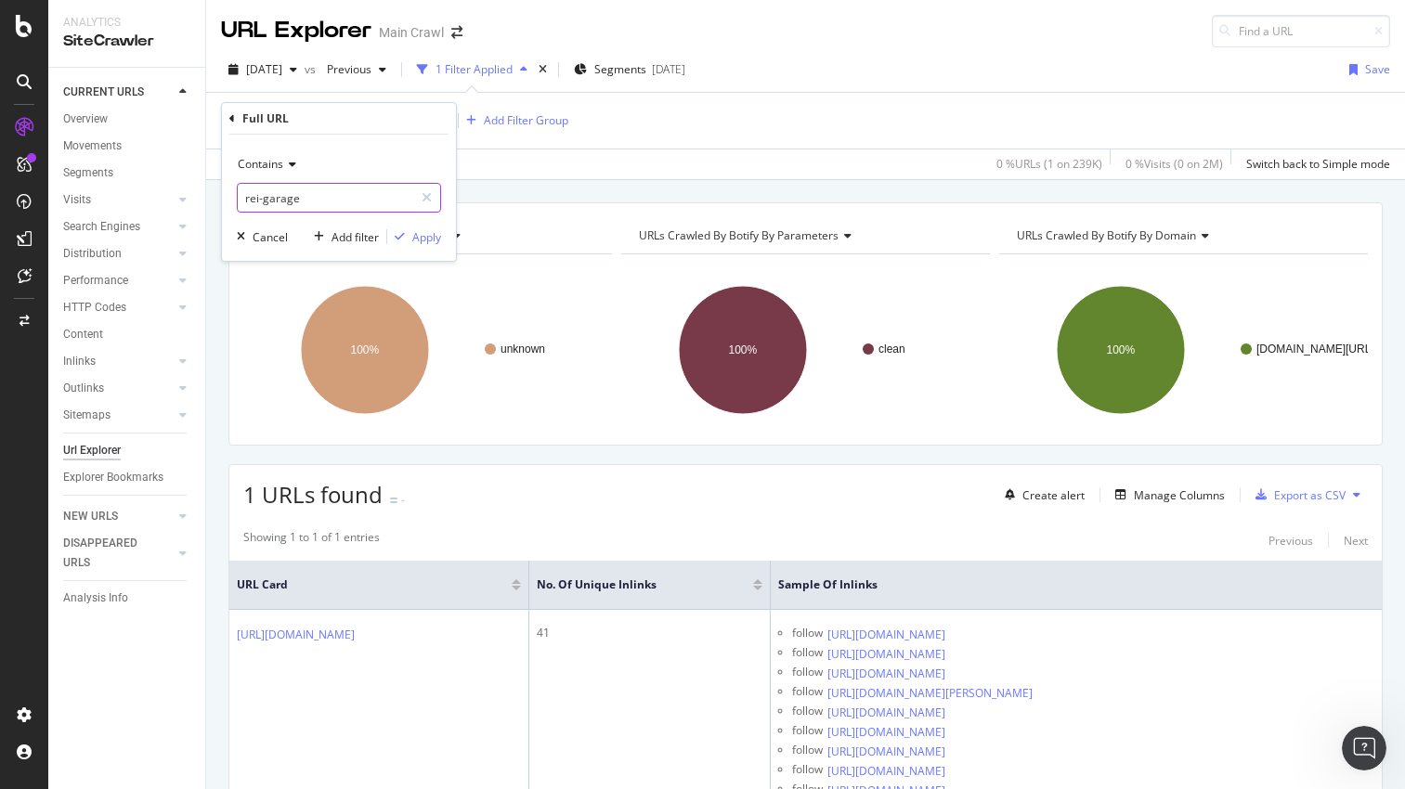
paste input "[URL][DOMAIN_NAME]"
type input "[URL][DOMAIN_NAME]"
click at [432, 233] on div "Apply" at bounding box center [426, 237] width 29 height 16
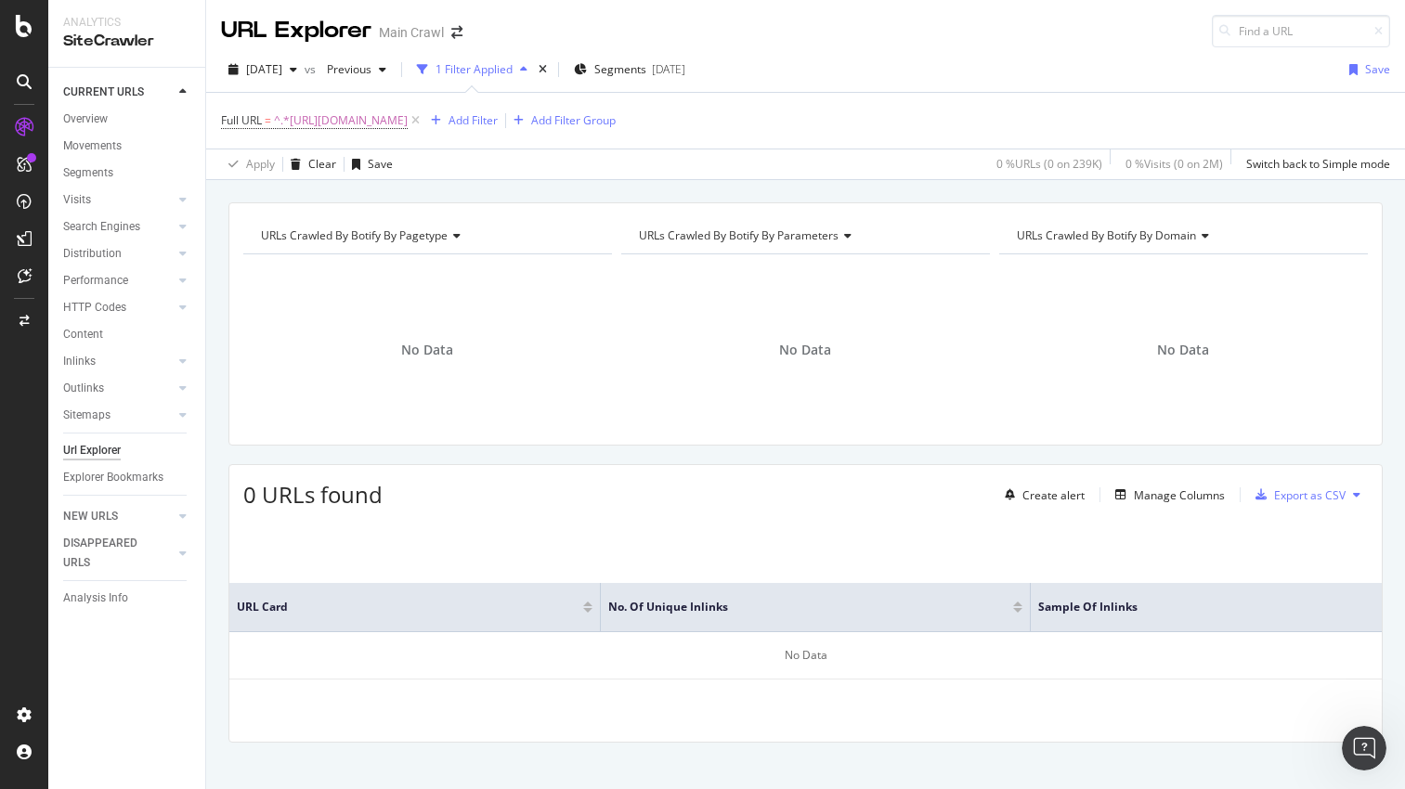
click at [1000, 62] on div "[DATE] vs Previous 1 Filter Applied Segments [DATE] Save" at bounding box center [805, 73] width 1199 height 37
click at [1012, 45] on div "URL Explorer Main Crawl" at bounding box center [805, 23] width 1199 height 47
click at [1001, 47] on div "[DATE] vs Previous 1 Filter Applied Segments [DATE] Save Full URL = ^.*[URL][DO…" at bounding box center [805, 113] width 1199 height 133
click at [960, 43] on div "URL Explorer Main Crawl" at bounding box center [805, 23] width 1199 height 47
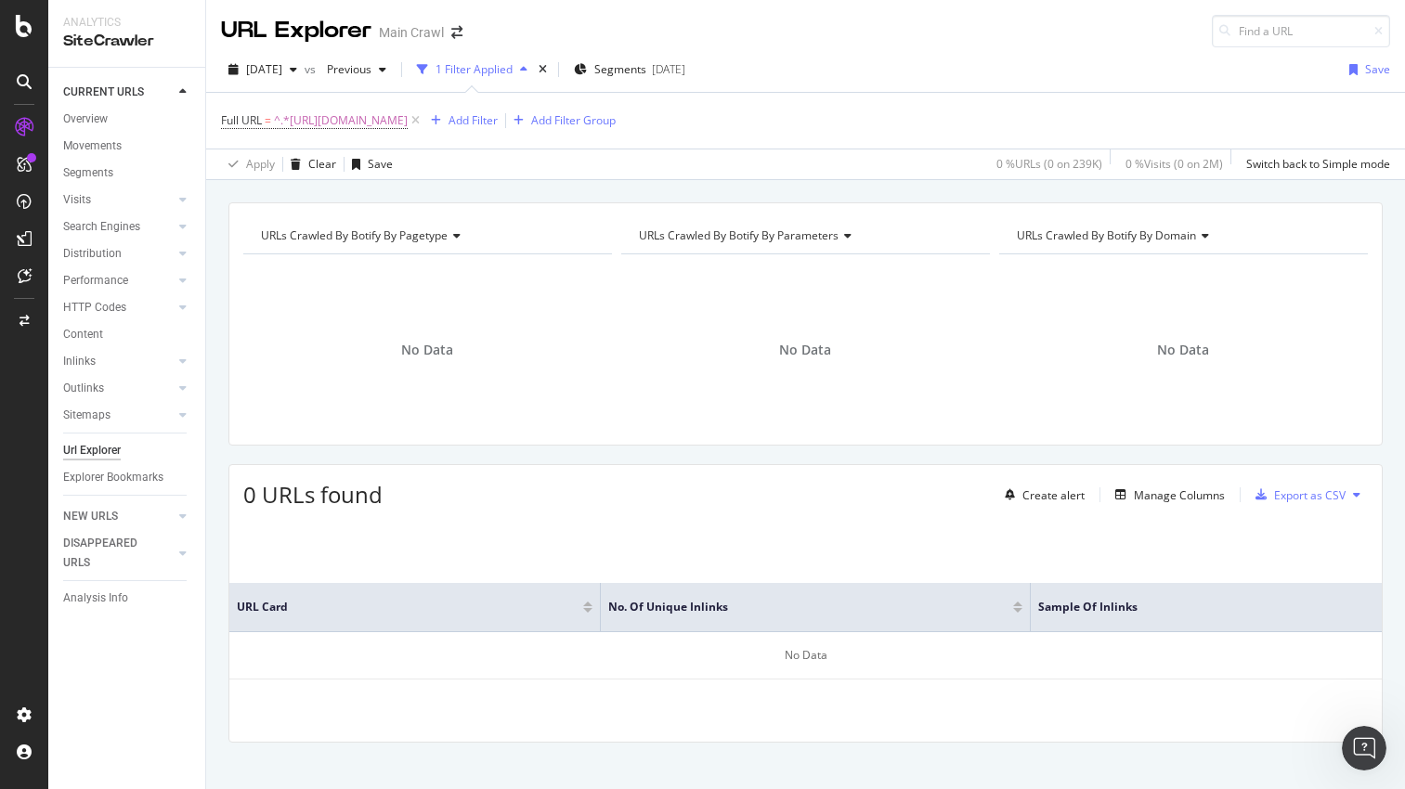
click at [969, 51] on div "[DATE] vs Previous 1 Filter Applied Segments [DATE] Save Full URL = ^.*[URL][DO…" at bounding box center [805, 113] width 1199 height 133
click at [1012, 47] on div "[DATE] vs Previous 1 Filter Applied Segments [DATE] Save Full URL = ^.*[URL][DO…" at bounding box center [805, 113] width 1199 height 133
click at [949, 37] on div "URL Explorer Main Crawl" at bounding box center [805, 23] width 1199 height 47
click at [942, 75] on div "[DATE] vs Previous 1 Filter Applied Segments [DATE] Save" at bounding box center [805, 73] width 1199 height 37
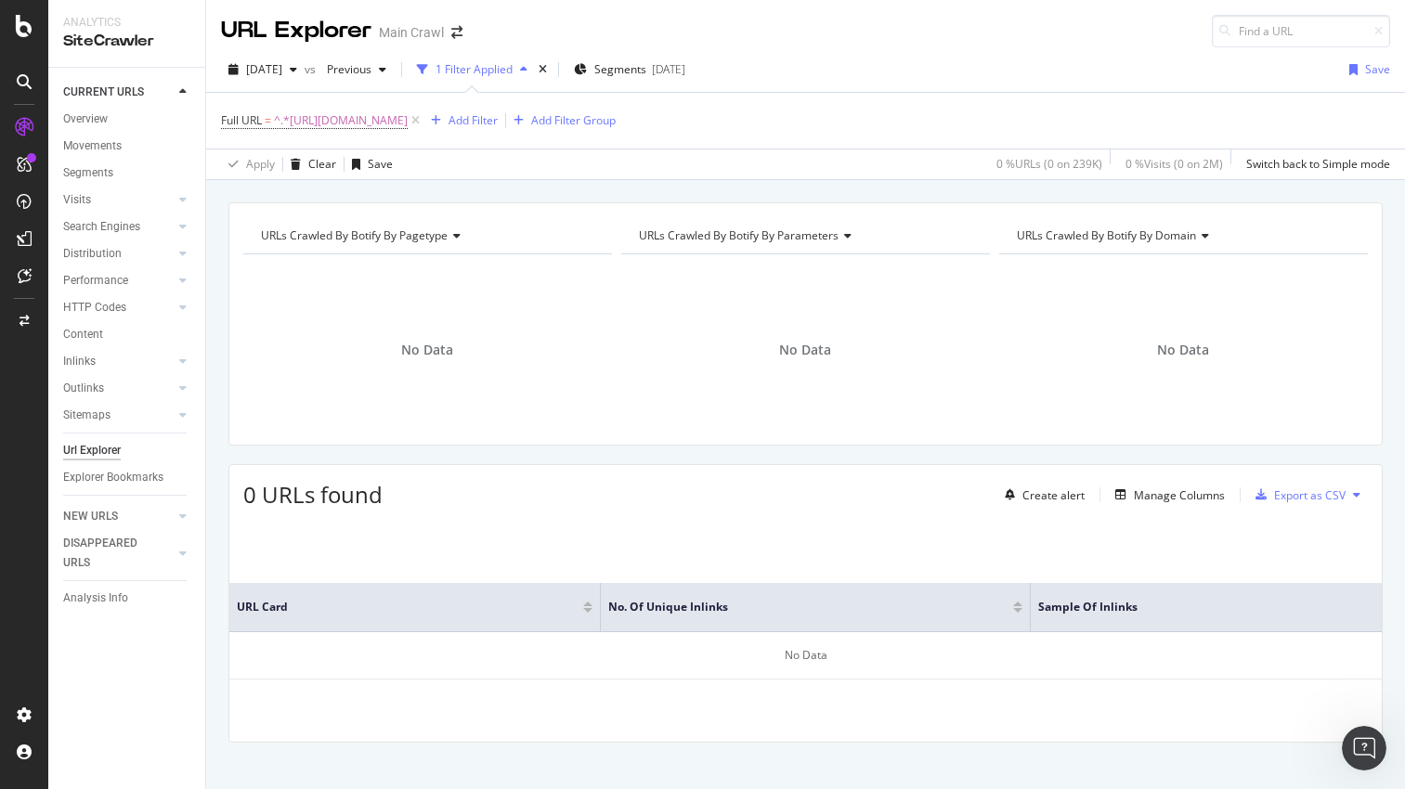
click at [890, 69] on div "[DATE] vs Previous 1 Filter Applied Segments [DATE] Save" at bounding box center [805, 73] width 1199 height 37
click at [875, 78] on div "[DATE] vs Previous 1 Filter Applied Segments [DATE] Save" at bounding box center [805, 73] width 1199 height 37
click at [950, 62] on div "[DATE] vs Previous 1 Filter Applied Segments [DATE] Save" at bounding box center [805, 73] width 1199 height 37
click at [925, 58] on div "[DATE] vs Previous 1 Filter Applied Segments [DATE] Save" at bounding box center [805, 73] width 1199 height 37
click at [929, 57] on div "[DATE] vs Previous 1 Filter Applied Segments [DATE] Save" at bounding box center [805, 73] width 1199 height 37
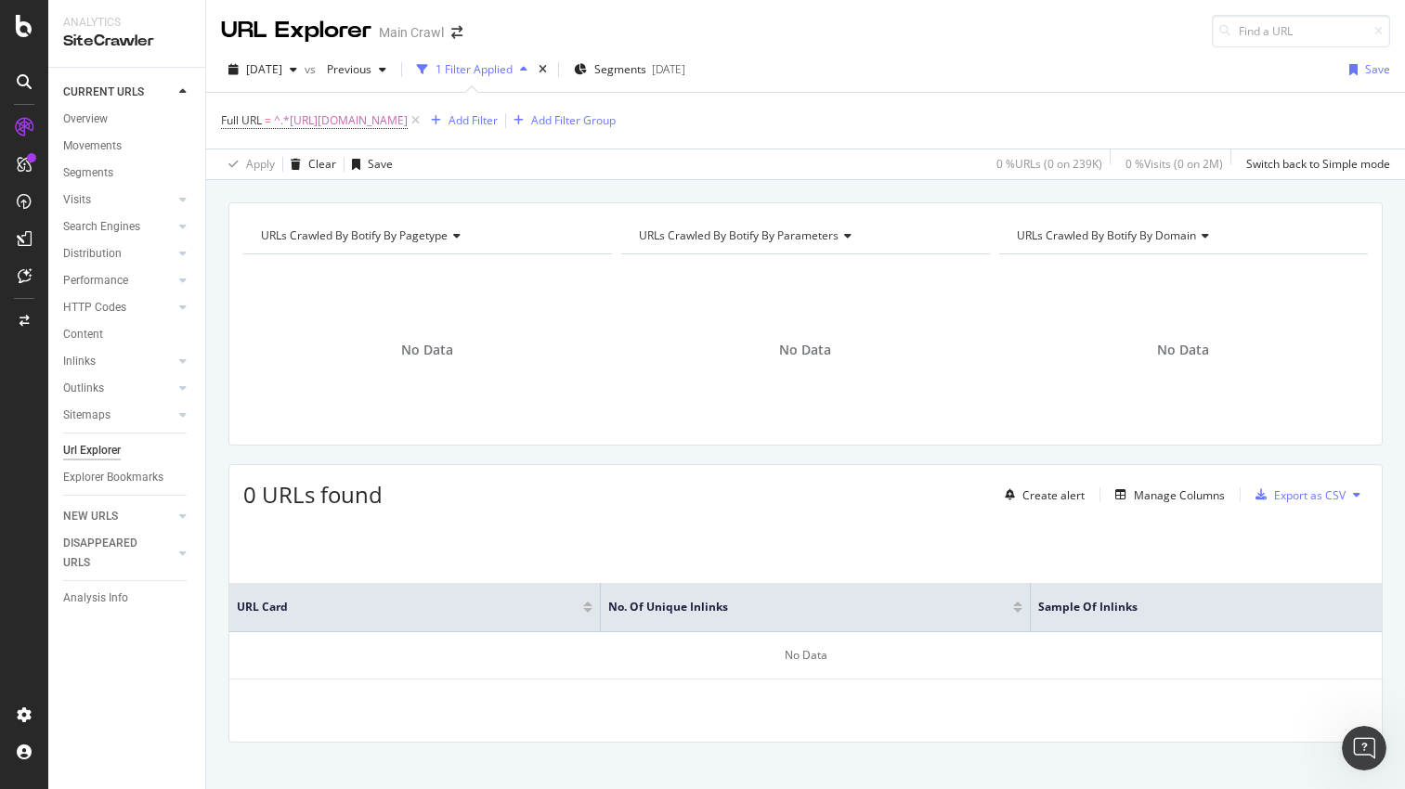
click at [929, 57] on div "[DATE] vs Previous 1 Filter Applied Segments [DATE] Save" at bounding box center [805, 73] width 1199 height 37
click at [896, 45] on div "URL Explorer Main Crawl" at bounding box center [805, 23] width 1199 height 47
click at [349, 117] on span "^.*[URL][DOMAIN_NAME]" at bounding box center [341, 121] width 134 height 26
click at [349, 190] on input "[URL][DOMAIN_NAME]" at bounding box center [325, 198] width 175 height 30
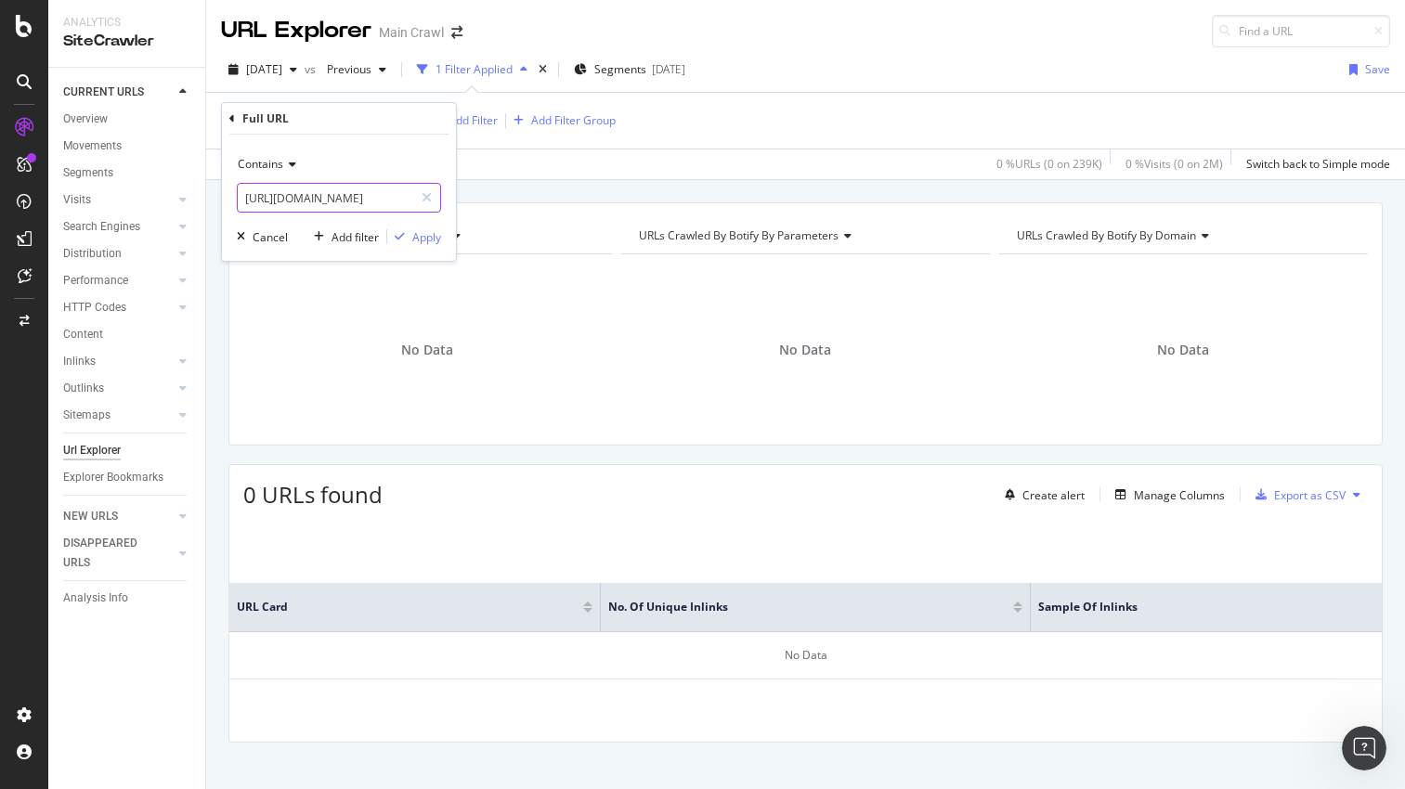
click at [349, 190] on input "[URL][DOMAIN_NAME]" at bounding box center [325, 198] width 175 height 30
click at [1152, 89] on div "[DATE] vs Previous 1 Filter Applied Segments [DATE] Save" at bounding box center [805, 73] width 1199 height 37
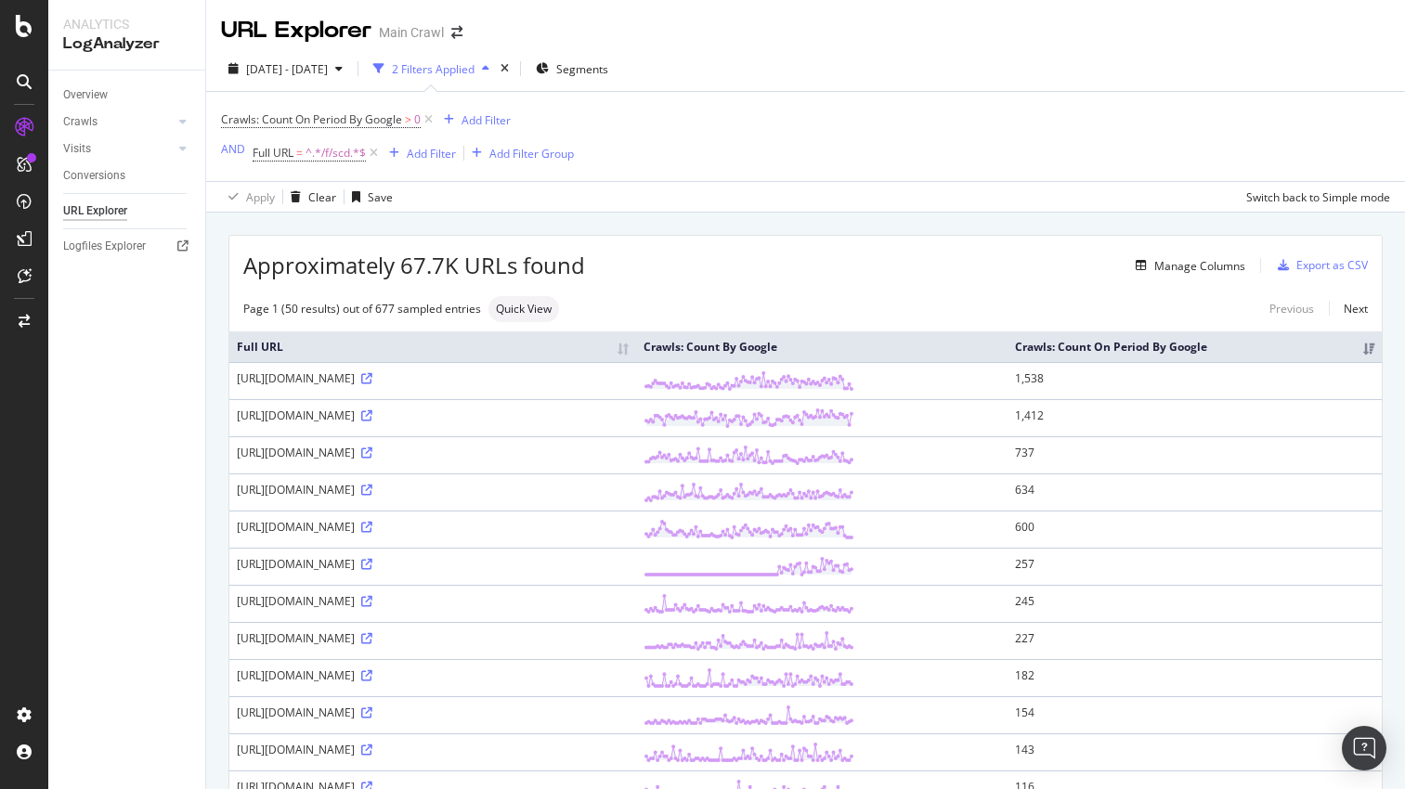
click at [989, 46] on div "2025 May. 7th - Aug. 6th 2 Filters Applied Segments Crawls: Count On Period By …" at bounding box center [805, 129] width 1199 height 166
click at [951, 37] on div "URL Explorer Main Crawl" at bounding box center [805, 23] width 1199 height 46
